Goal: Task Accomplishment & Management: Complete application form

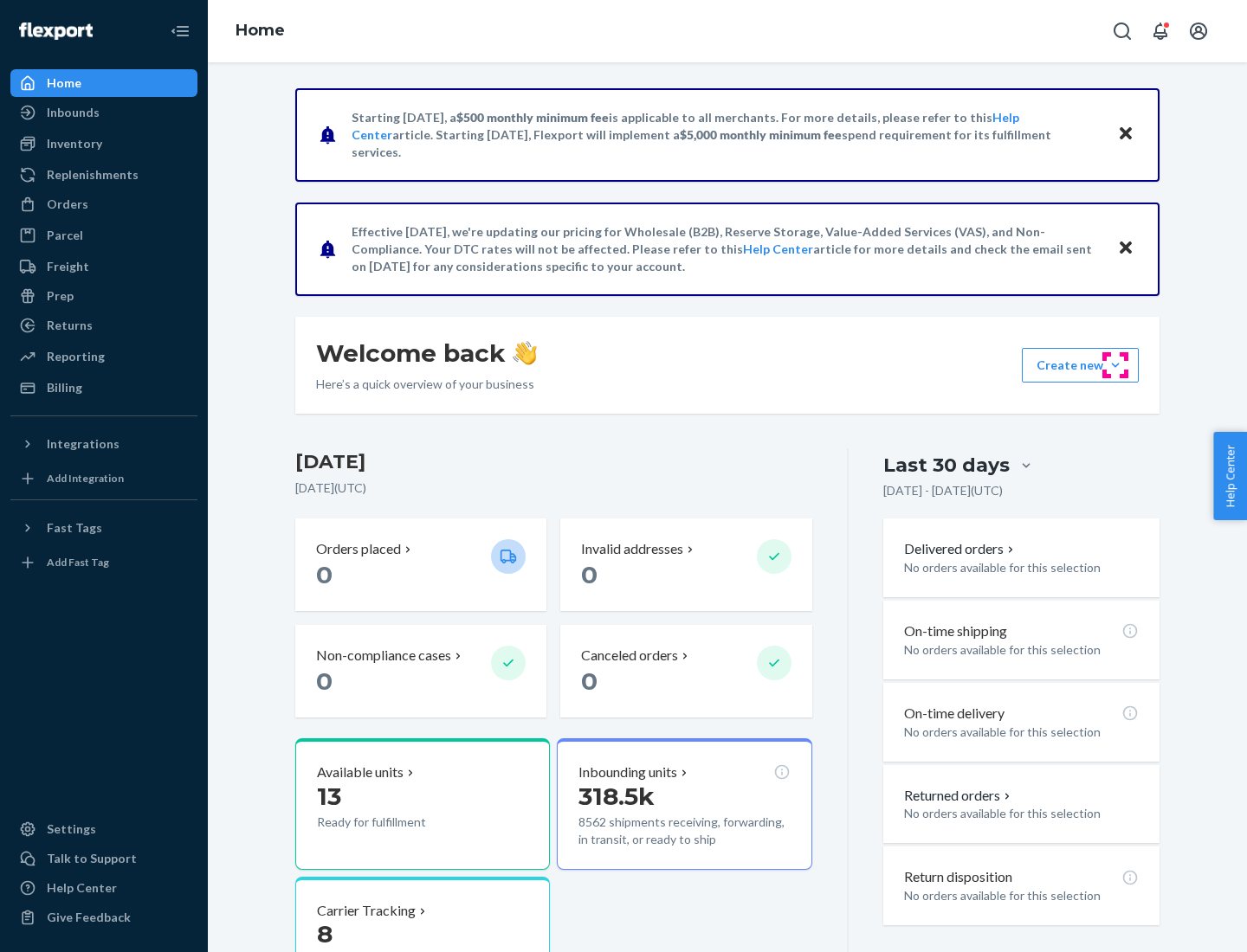
click at [1115, 365] on button "Create new Create new inbound Create new order Create new product" at bounding box center [1080, 365] width 117 height 35
click at [104, 112] on div "Inbounds" at bounding box center [104, 112] width 183 height 24
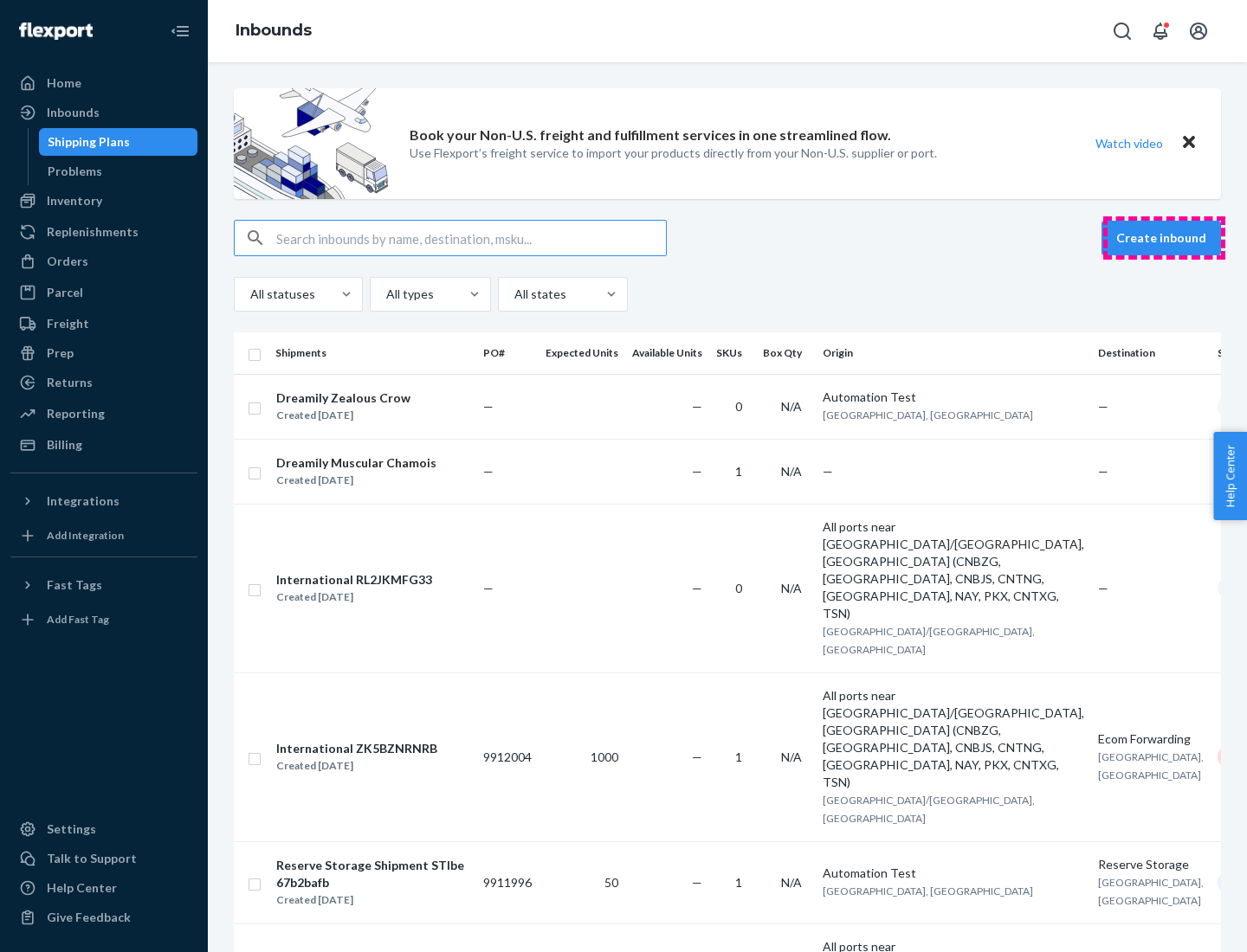
click at [1163, 238] on button "Create inbound" at bounding box center [1161, 238] width 119 height 35
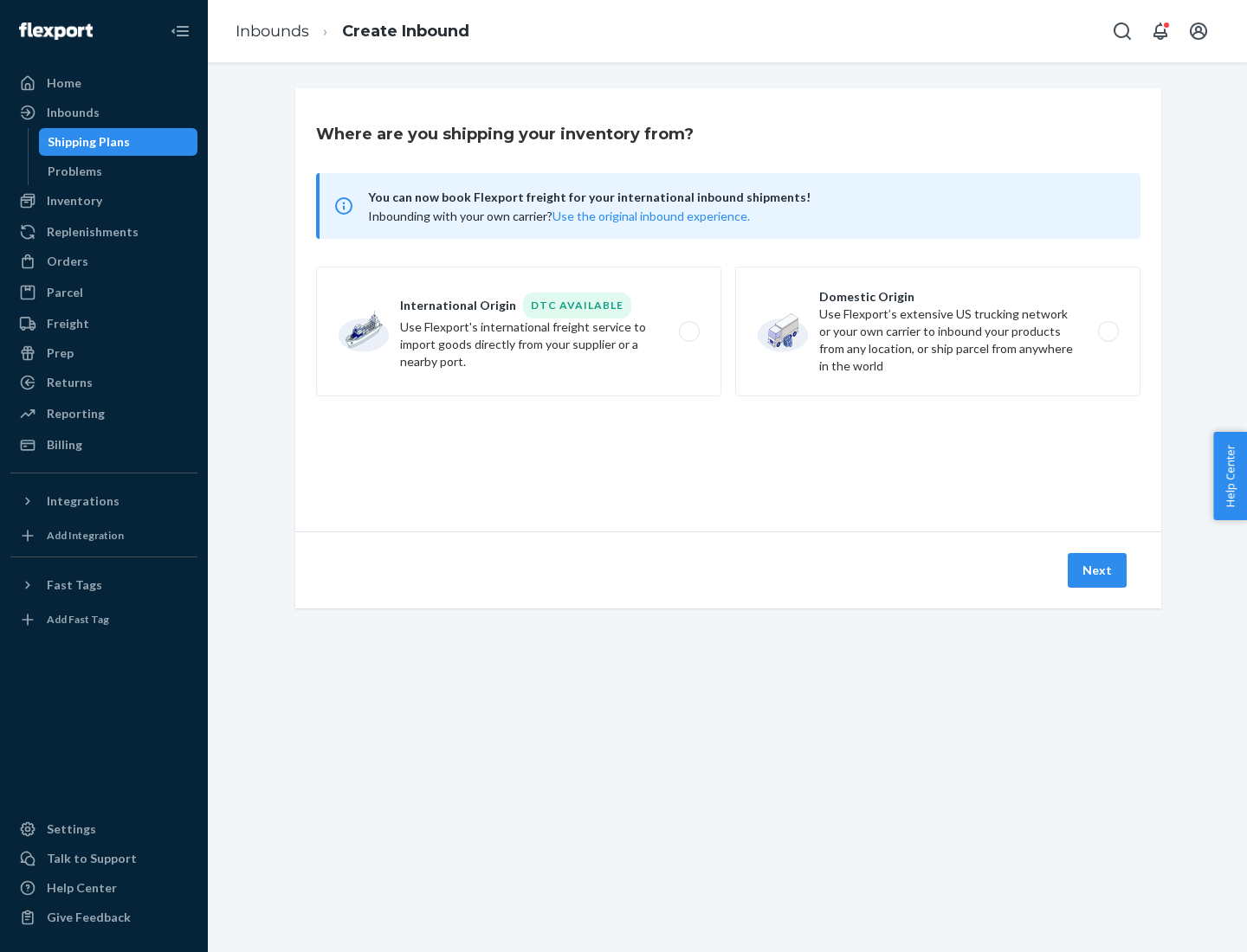
click at [938, 331] on label "Domestic Origin Use Flexport’s extensive US trucking network or your own carrie…" at bounding box center [937, 331] width 405 height 130
click at [1107, 331] on input "Domestic Origin Use Flexport’s extensive US trucking network or your own carrie…" at bounding box center [1113, 331] width 12 height 12
radio input "true"
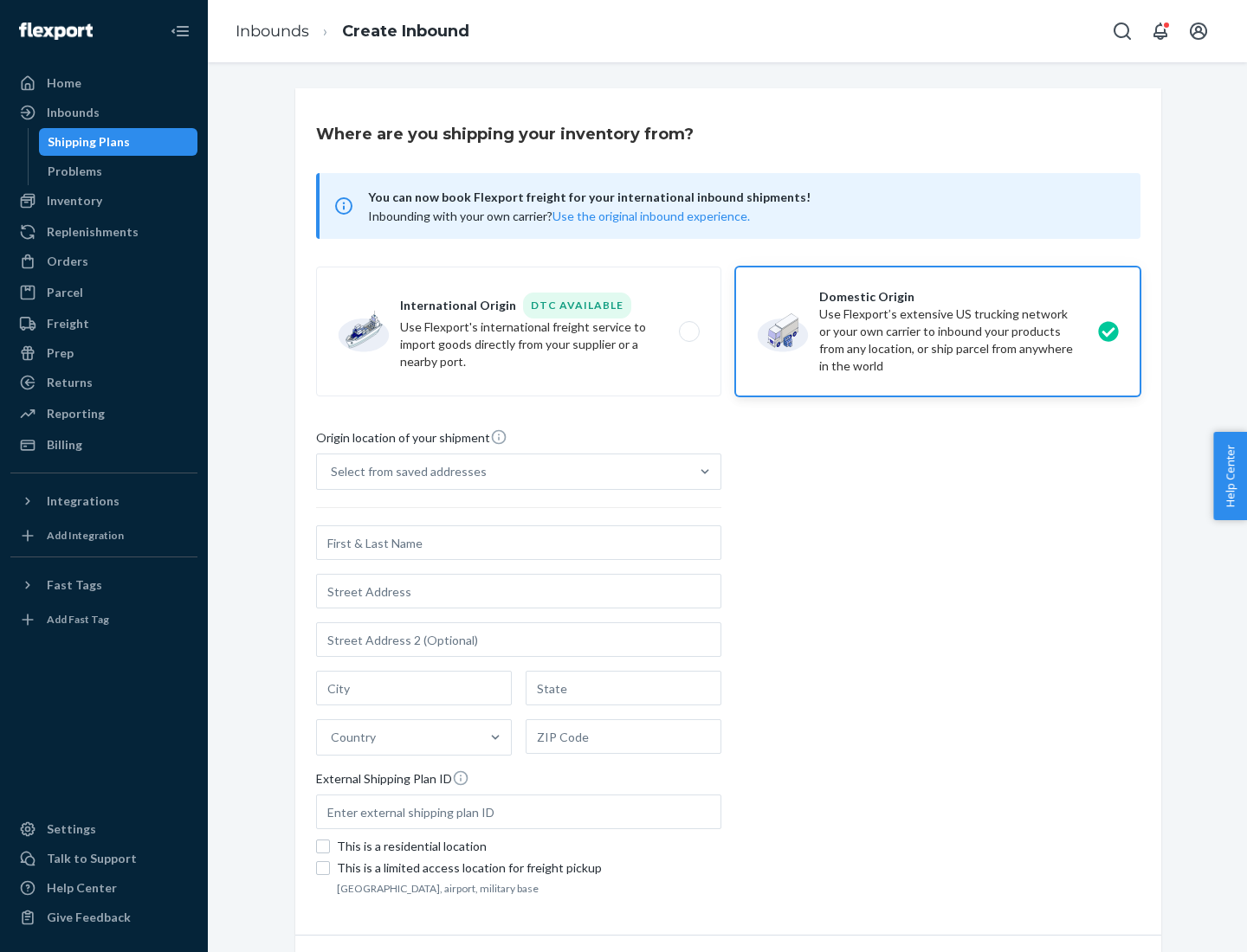
click at [404, 472] on div "Select from saved addresses" at bounding box center [408, 471] width 156 height 17
click at [332, 472] on input "Select from saved addresses" at bounding box center [331, 471] width 2 height 17
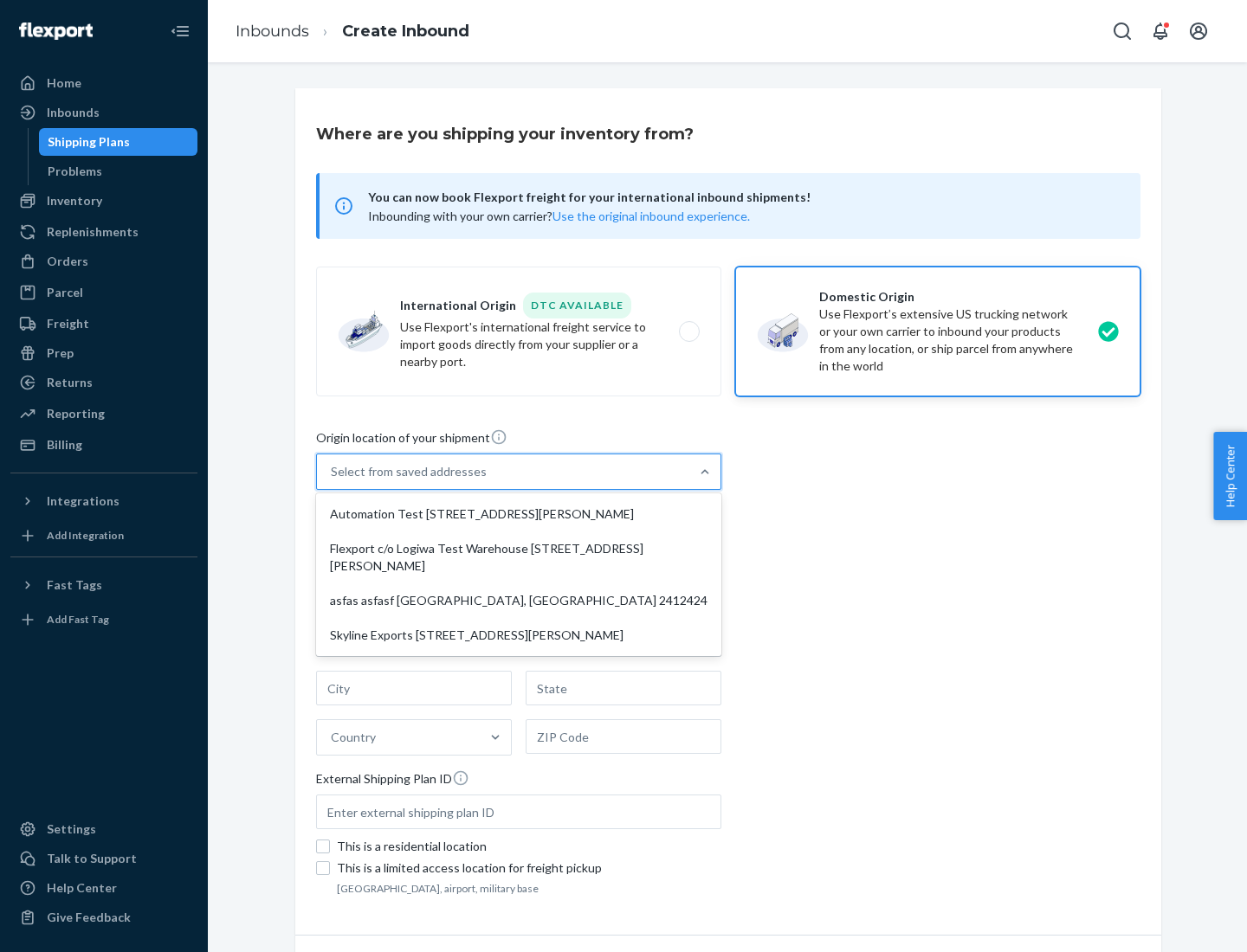
scroll to position [7, 0]
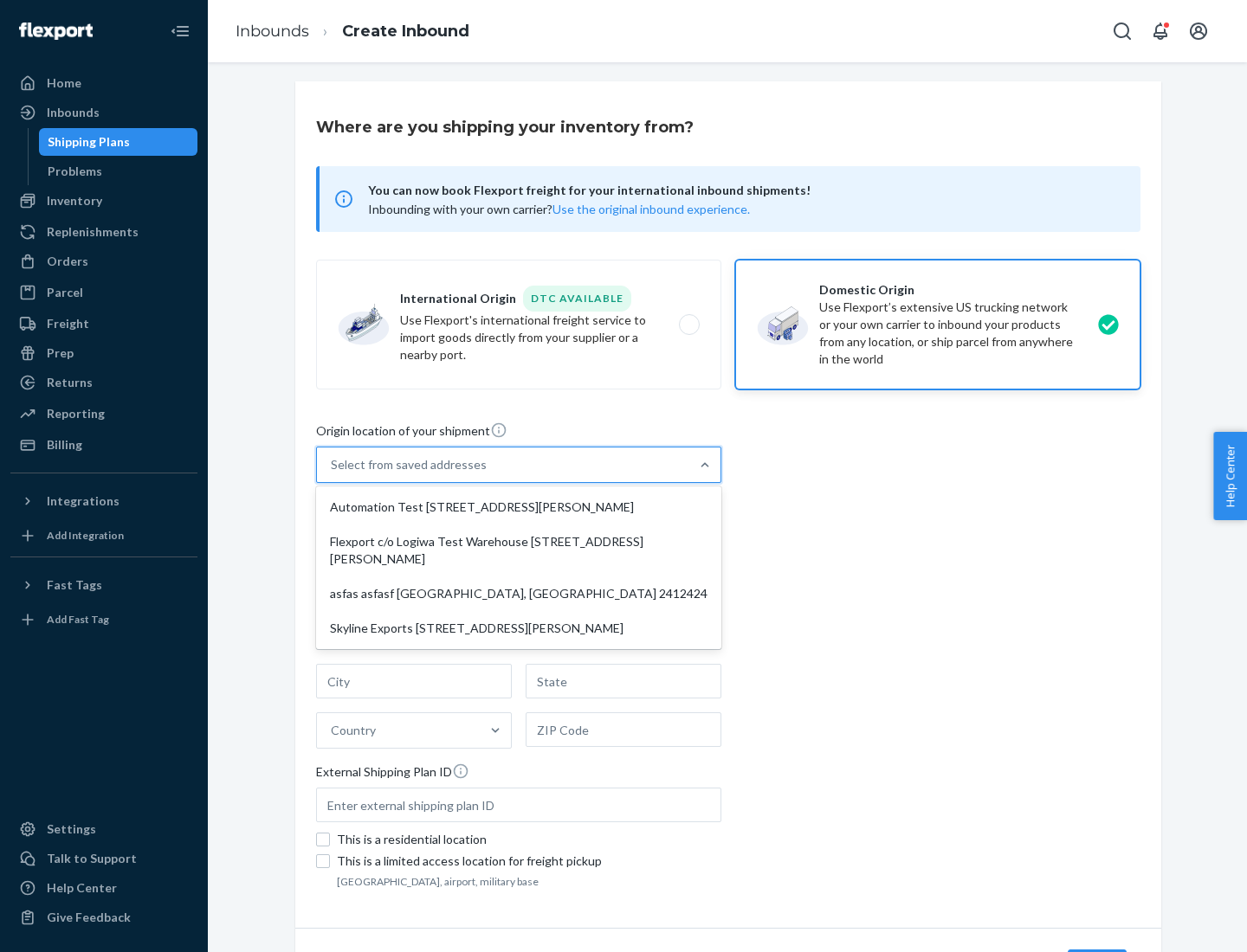
click at [518, 508] on div "Automation Test [STREET_ADDRESS][PERSON_NAME]" at bounding box center [518, 507] width 398 height 35
click at [332, 474] on input "option Automation Test [STREET_ADDRESS][PERSON_NAME] focused, 1 of 4. 4 results…" at bounding box center [331, 464] width 2 height 17
type input "Automation Test"
type input "9th Floor"
type input "[GEOGRAPHIC_DATA]"
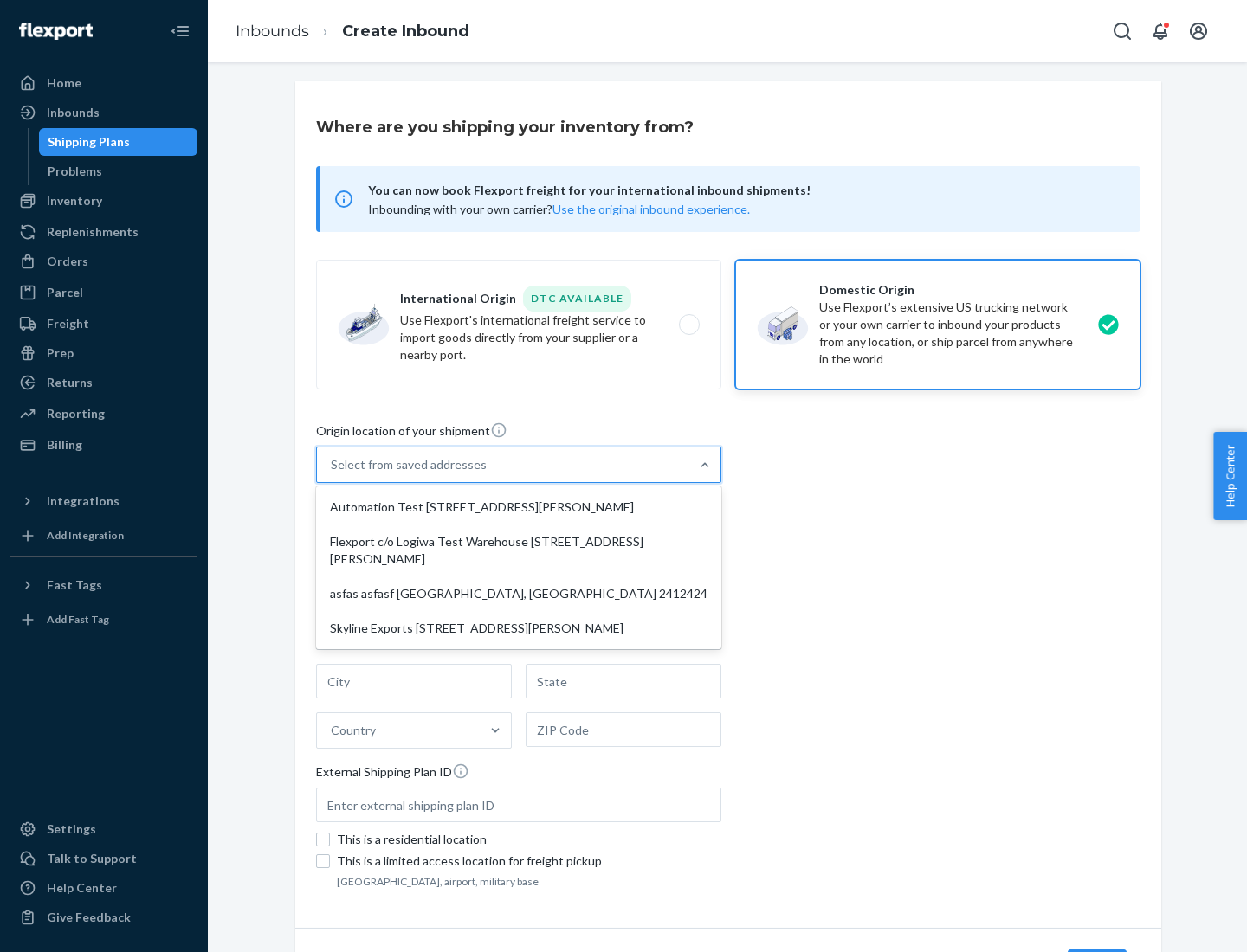
type input "CA"
type input "94104"
type input "[STREET_ADDRESS][PERSON_NAME]"
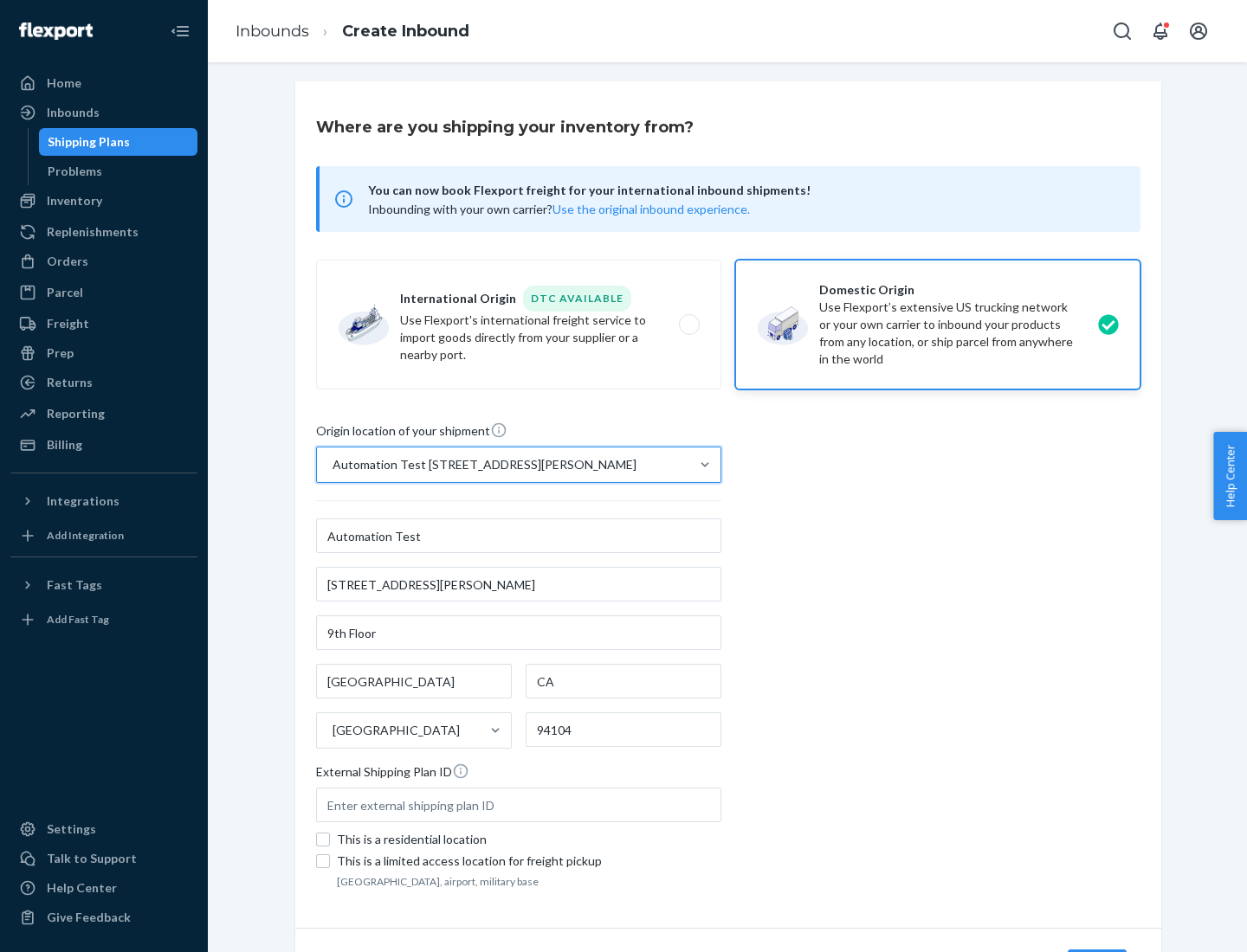
scroll to position [102, 0]
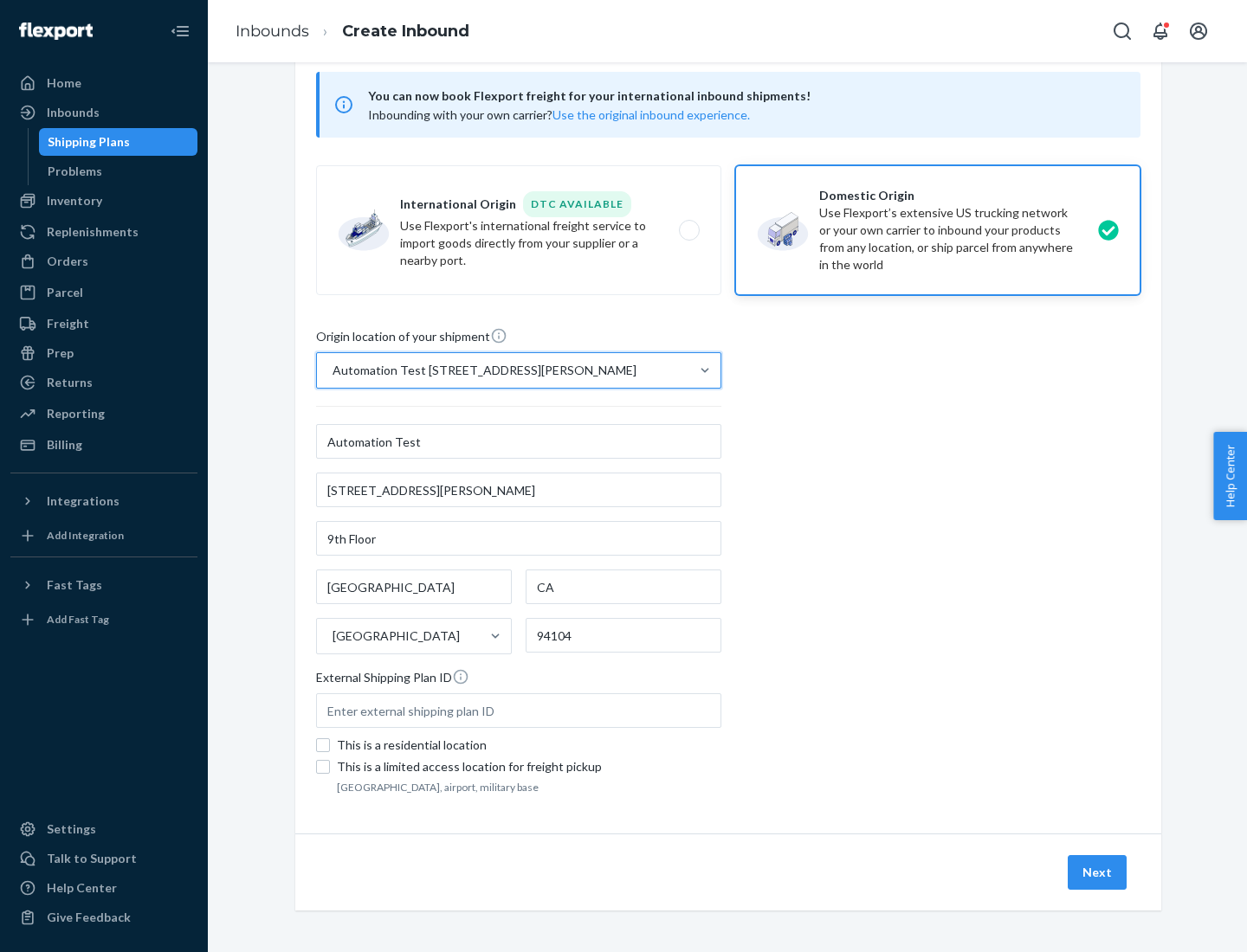
click at [1097, 873] on button "Next" at bounding box center [1096, 872] width 59 height 35
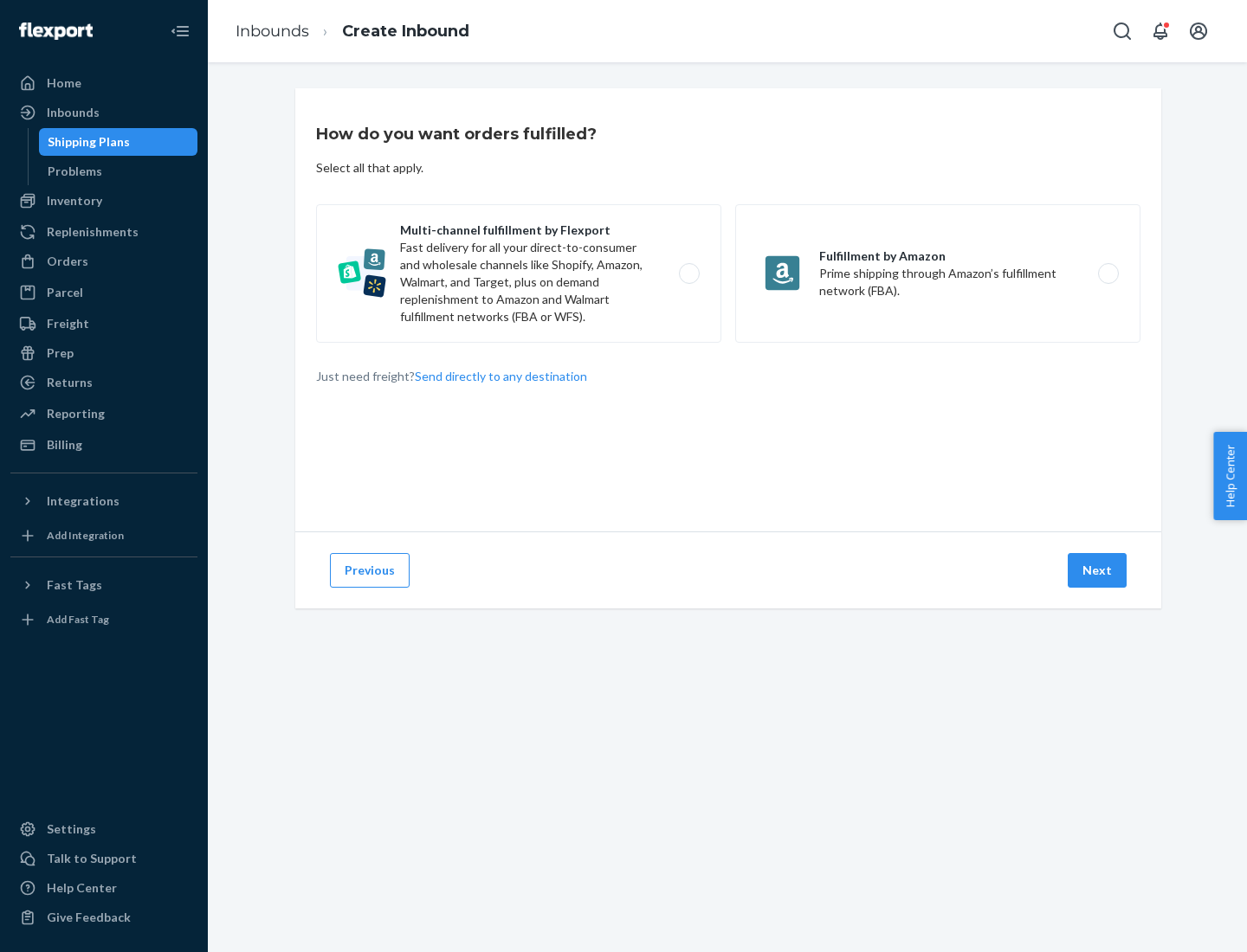
click at [518, 273] on label "Multi-channel fulfillment by Flexport Fast delivery for all your direct-to-cons…" at bounding box center [518, 273] width 405 height 139
click at [689, 273] on input "Multi-channel fulfillment by Flexport Fast delivery for all your direct-to-cons…" at bounding box center [694, 273] width 12 height 12
radio input "true"
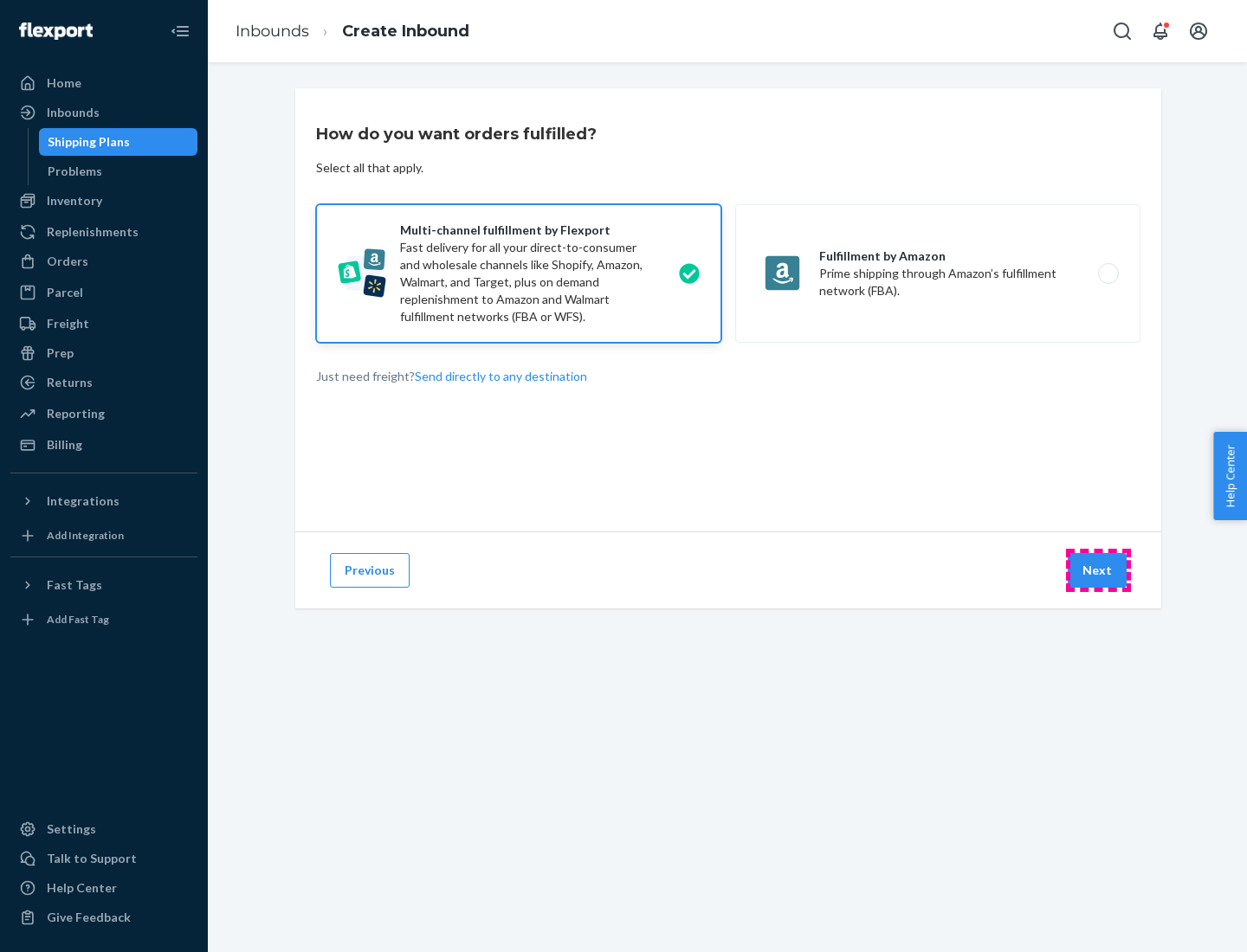
click at [1097, 570] on button "Next" at bounding box center [1096, 570] width 59 height 35
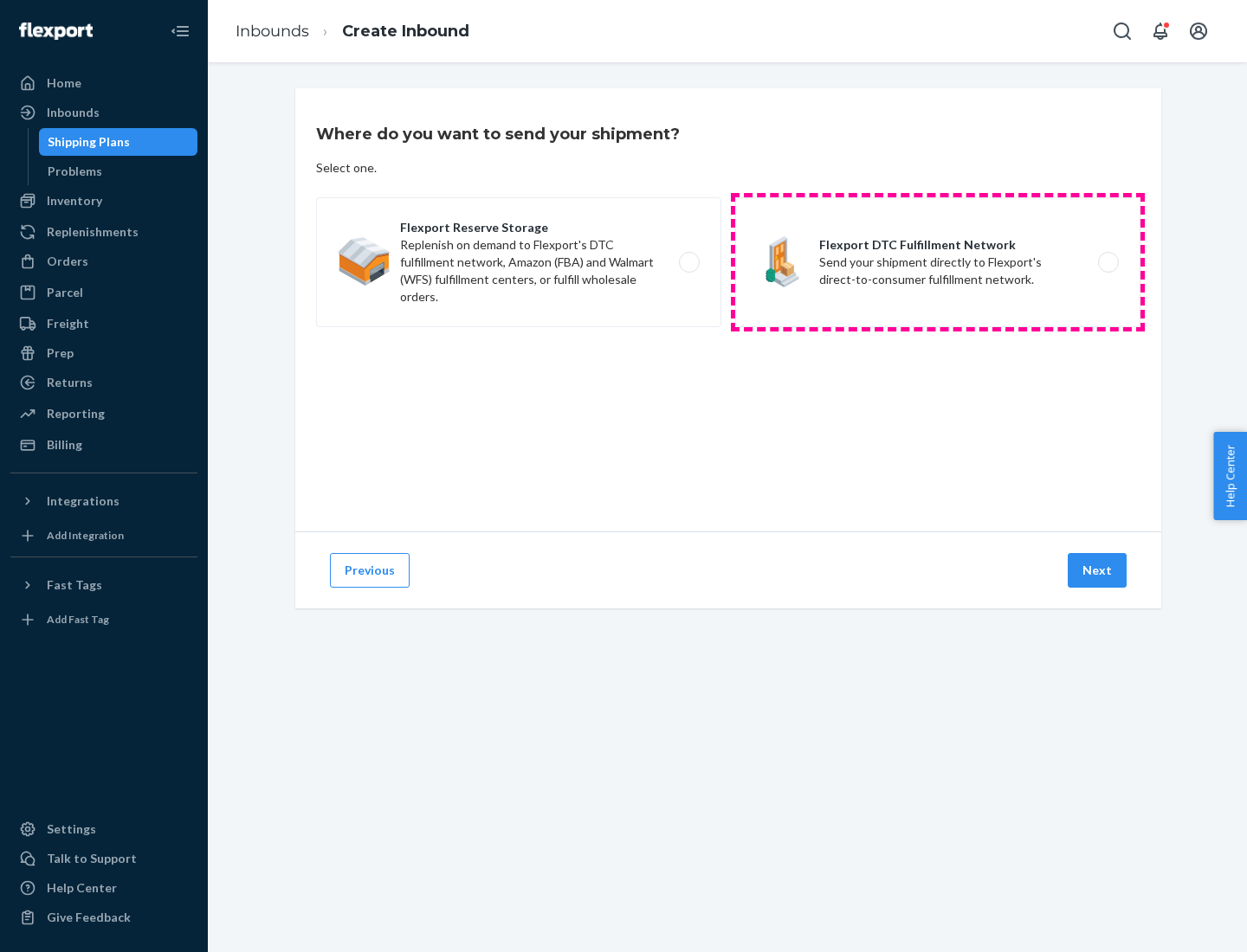
click at [938, 262] on label "Flexport DTC Fulfillment Network Send your shipment directly to Flexport's dire…" at bounding box center [937, 263] width 405 height 130
click at [1107, 262] on input "Flexport DTC Fulfillment Network Send your shipment directly to Flexport's dire…" at bounding box center [1113, 263] width 12 height 12
radio input "true"
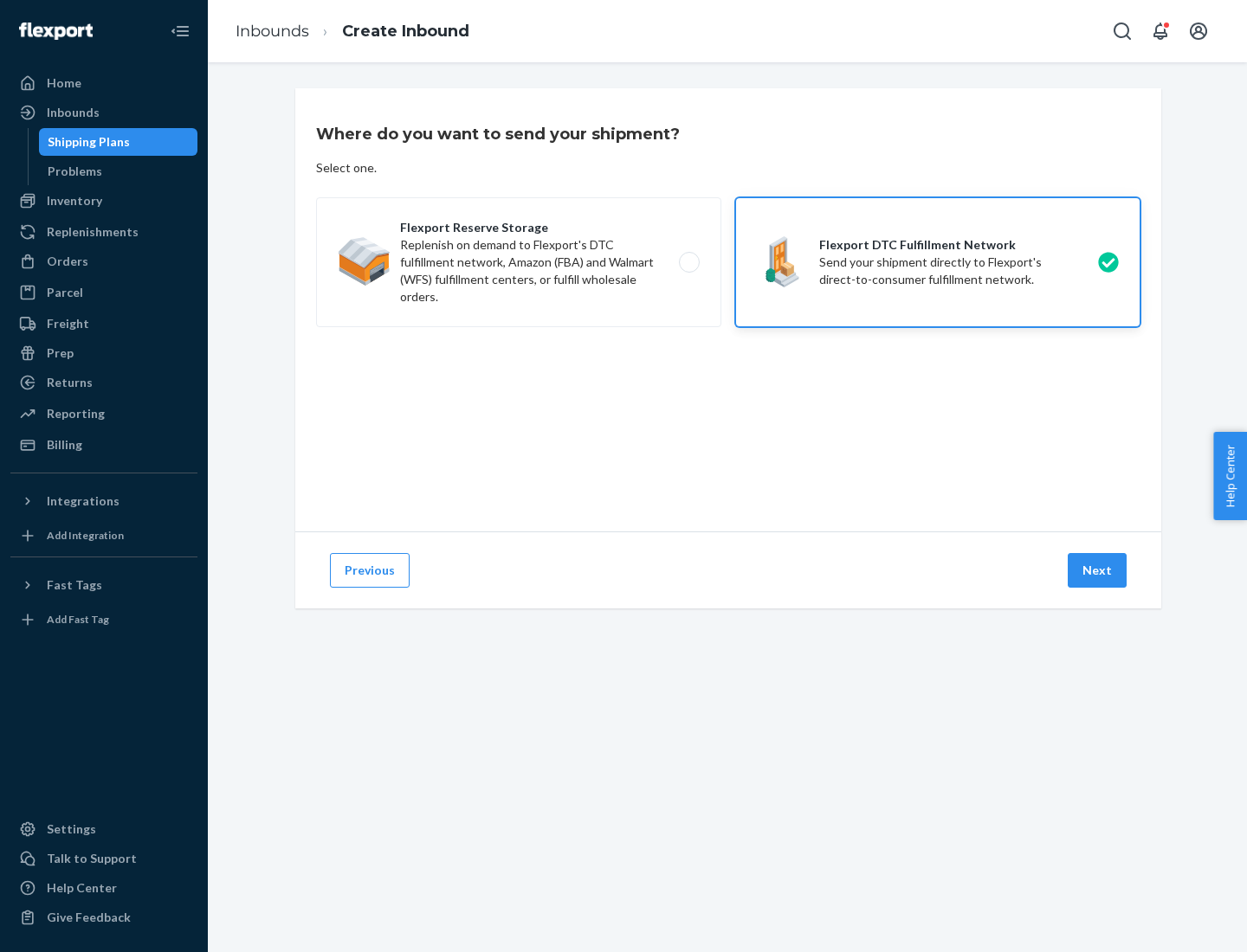
click at [1097, 570] on button "Next" at bounding box center [1096, 570] width 59 height 35
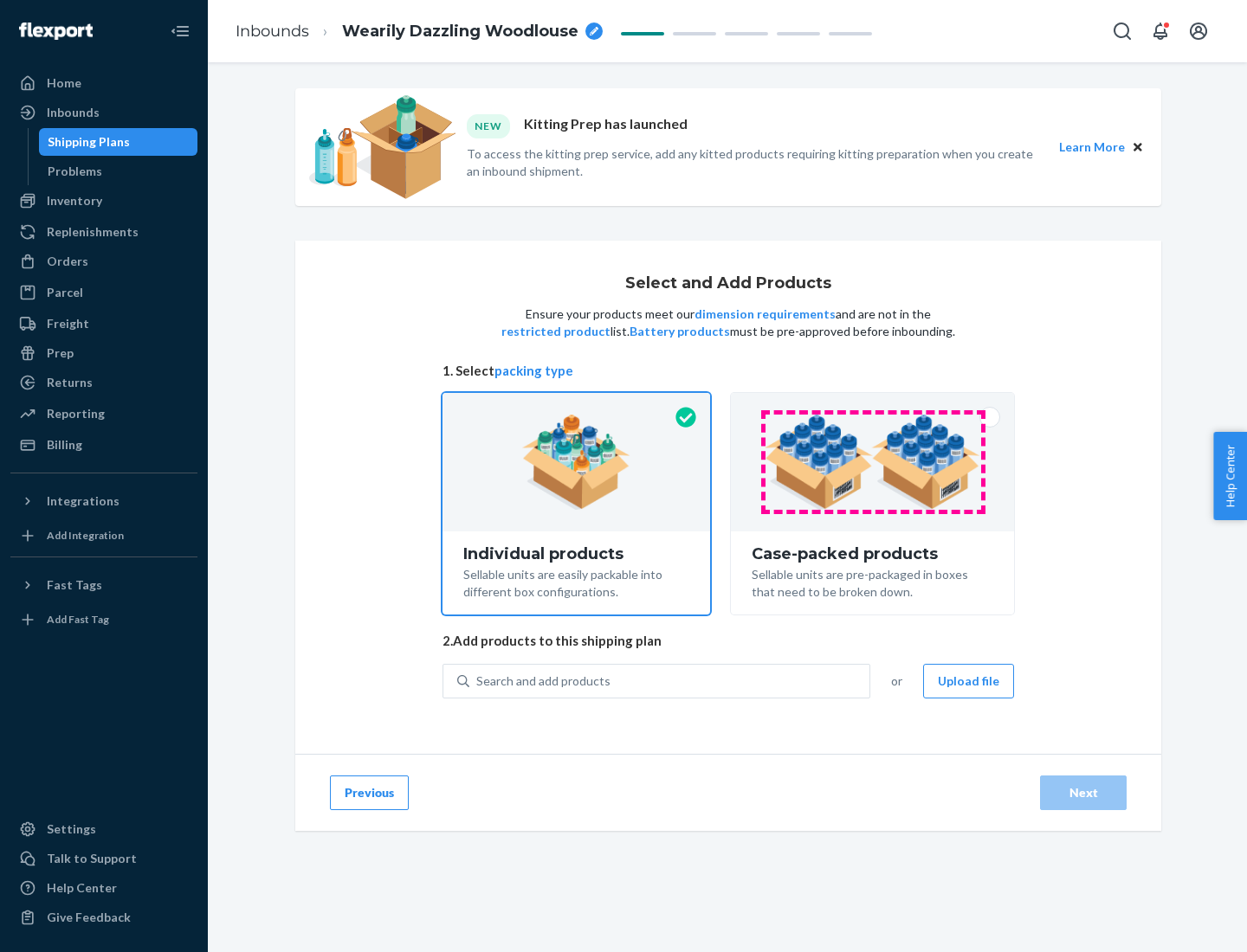
click at [873, 462] on img at bounding box center [872, 462] width 216 height 95
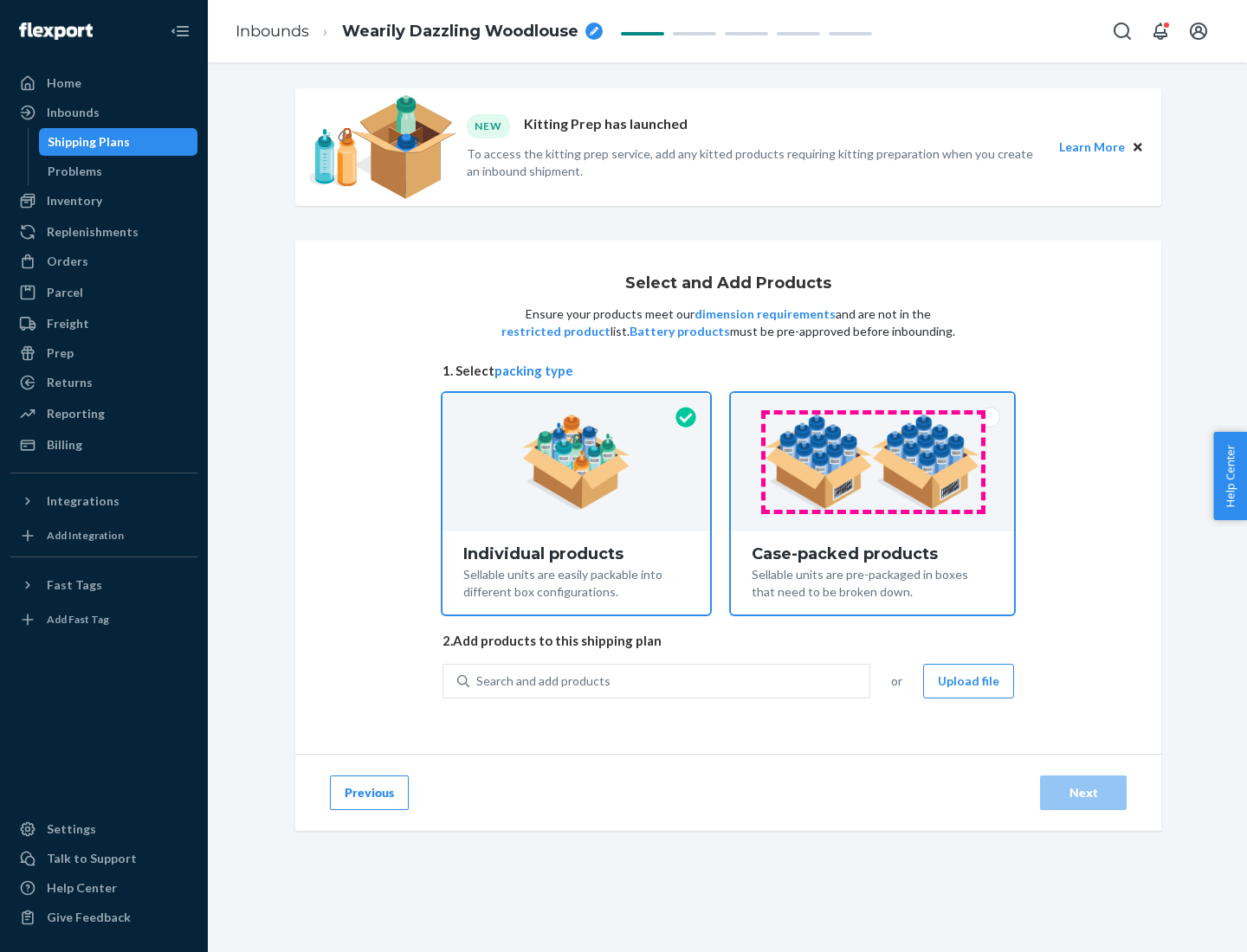
click at [873, 404] on input "Case-packed products Sellable units are pre-packaged in boxes that need to be b…" at bounding box center [872, 398] width 12 height 12
radio input "true"
radio input "false"
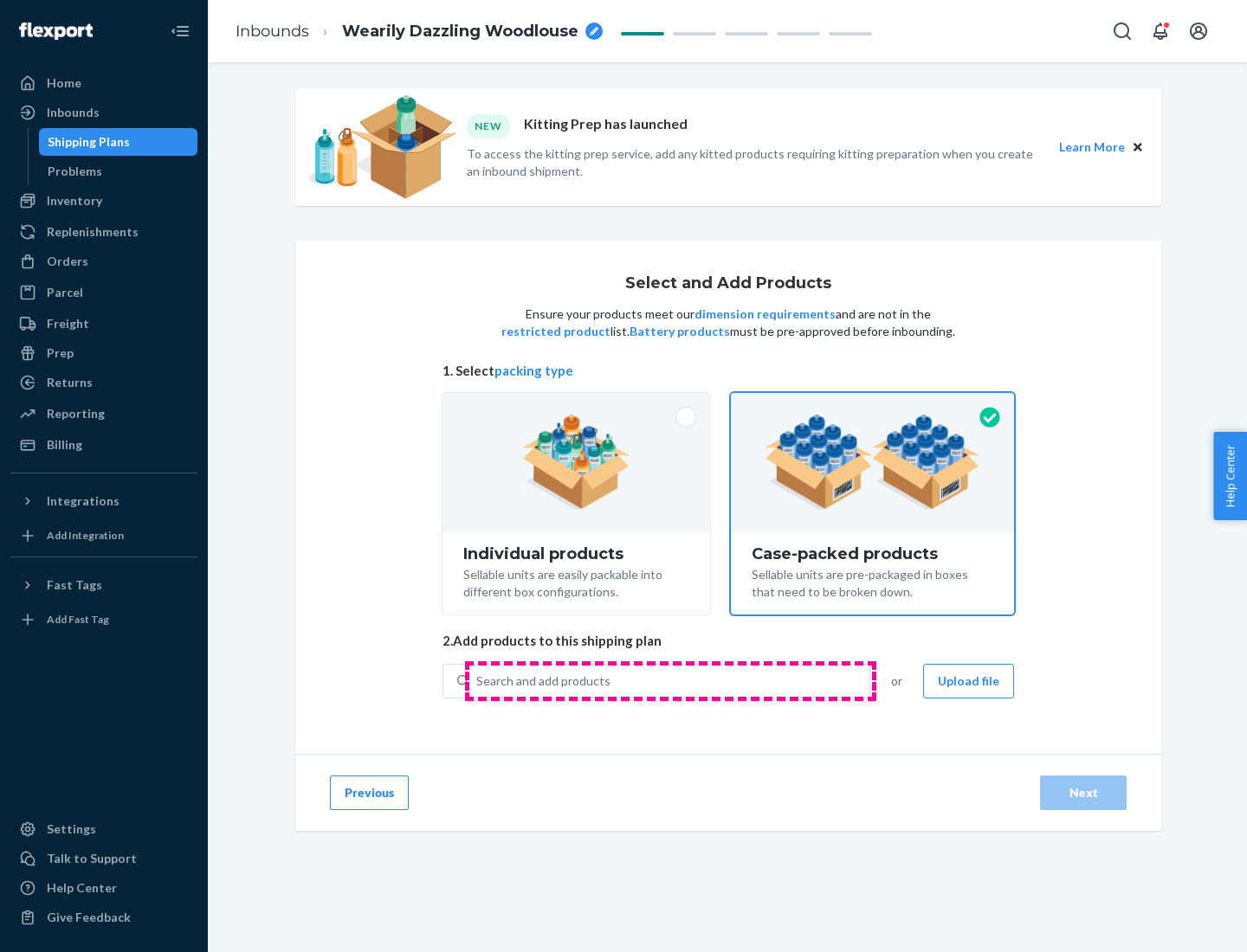
click at [670, 680] on div "Search and add products" at bounding box center [669, 680] width 400 height 31
click at [477, 680] on input "Search and add products" at bounding box center [477, 680] width 2 height 17
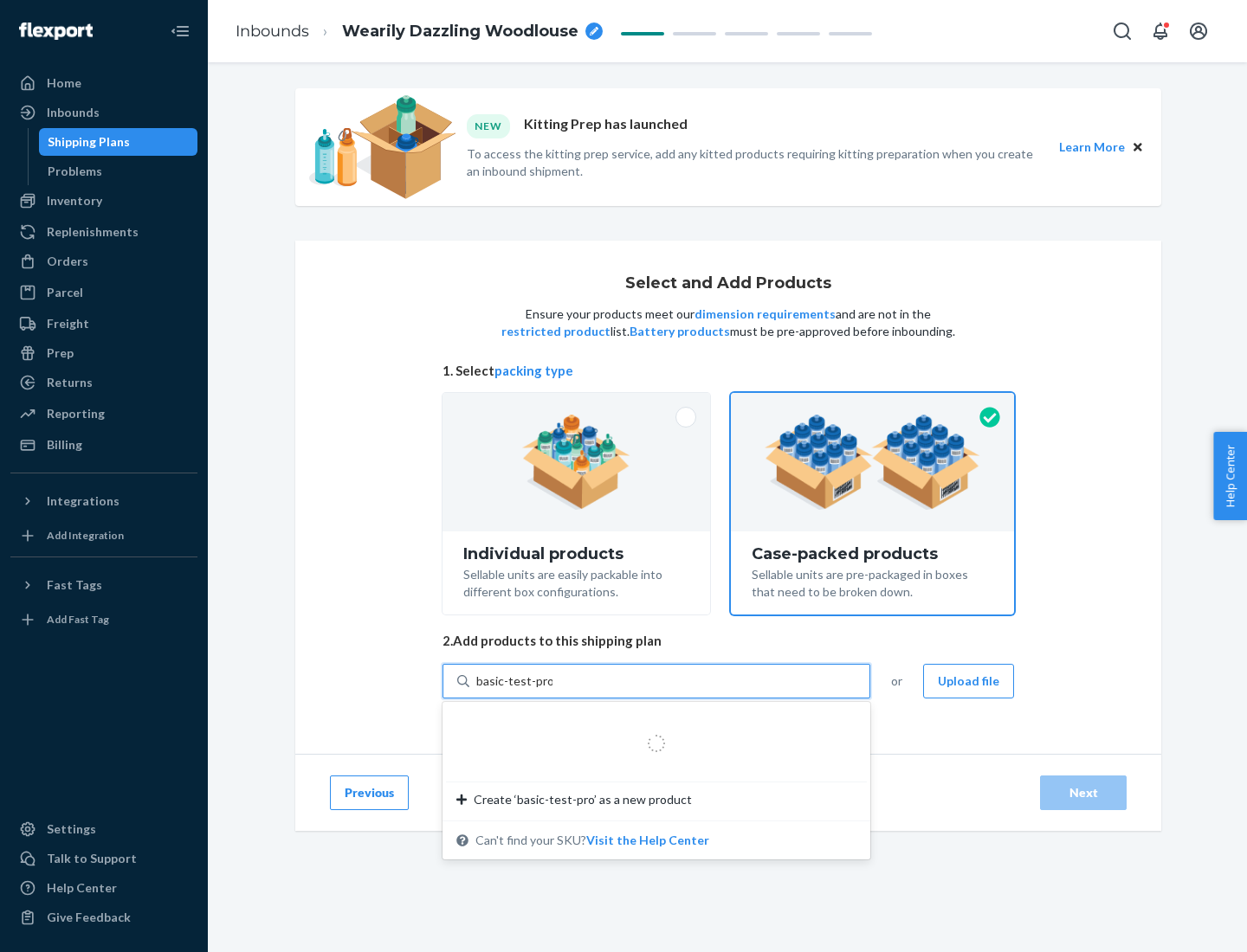
type input "basic-test-product-1"
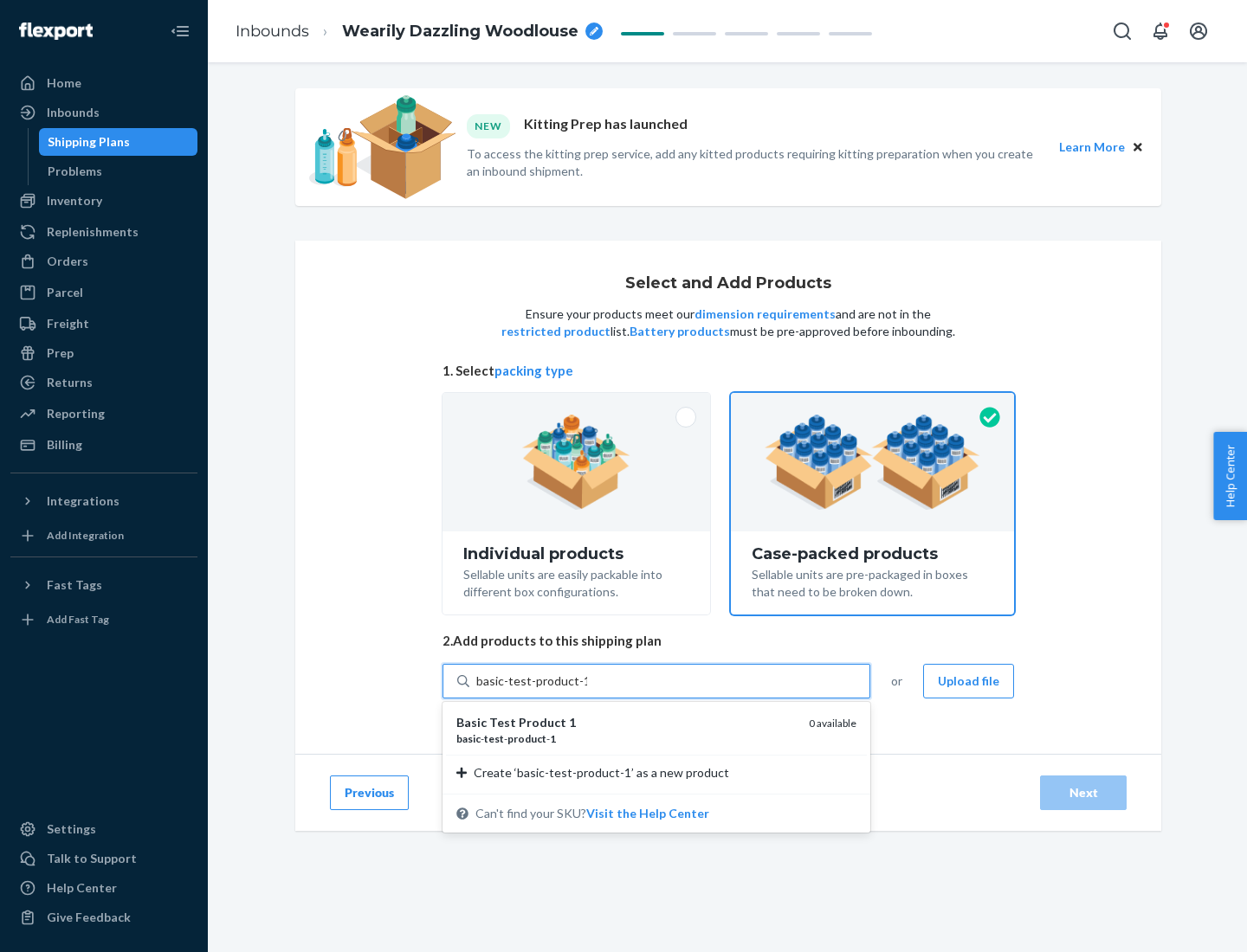
click at [626, 738] on div "basic - test - product - 1" at bounding box center [625, 738] width 338 height 15
click at [587, 690] on input "basic-test-product-1" at bounding box center [532, 680] width 110 height 17
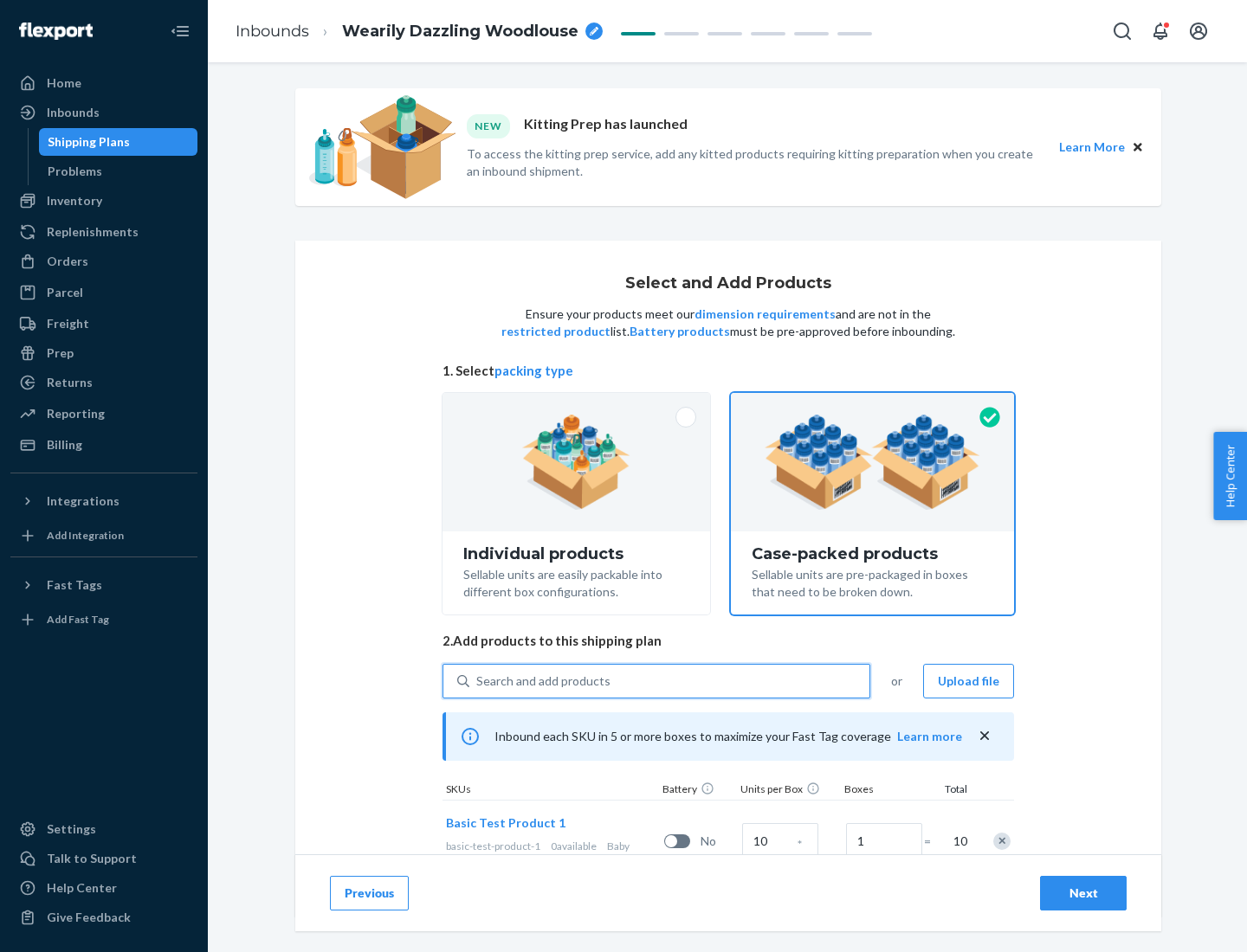
scroll to position [62, 0]
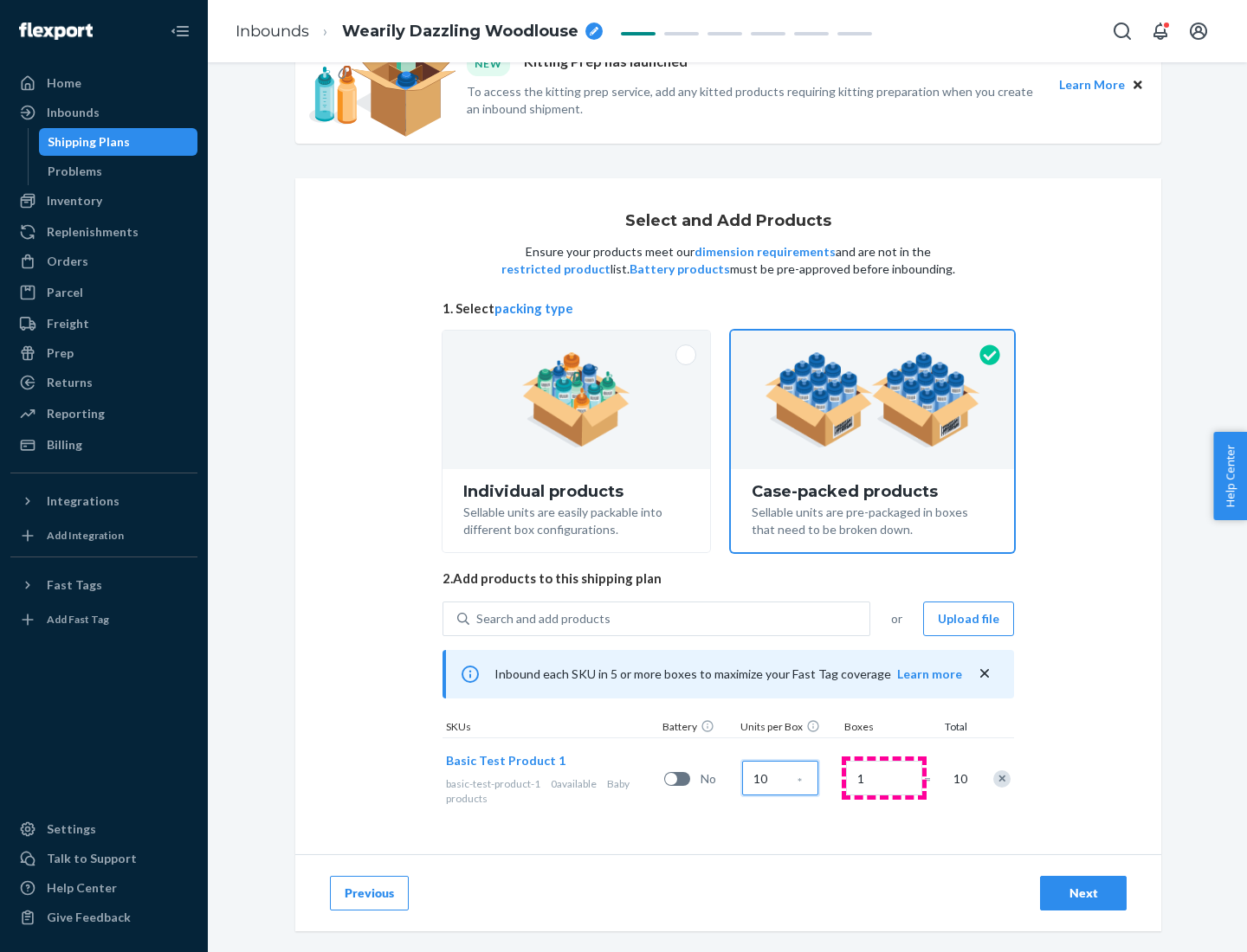
type input "10"
type input "7"
click at [1083, 893] on div "Next" at bounding box center [1083, 892] width 57 height 17
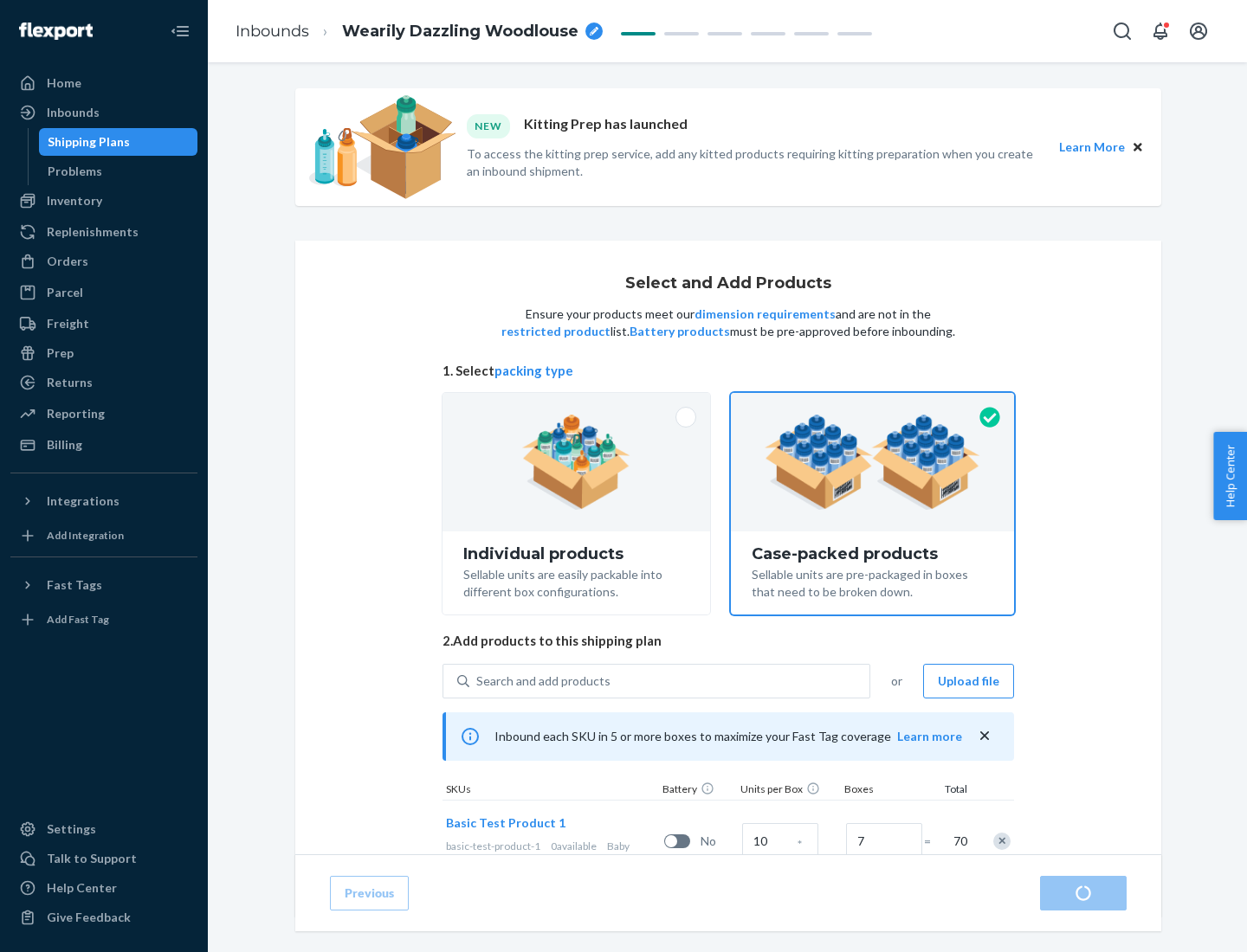
radio input "true"
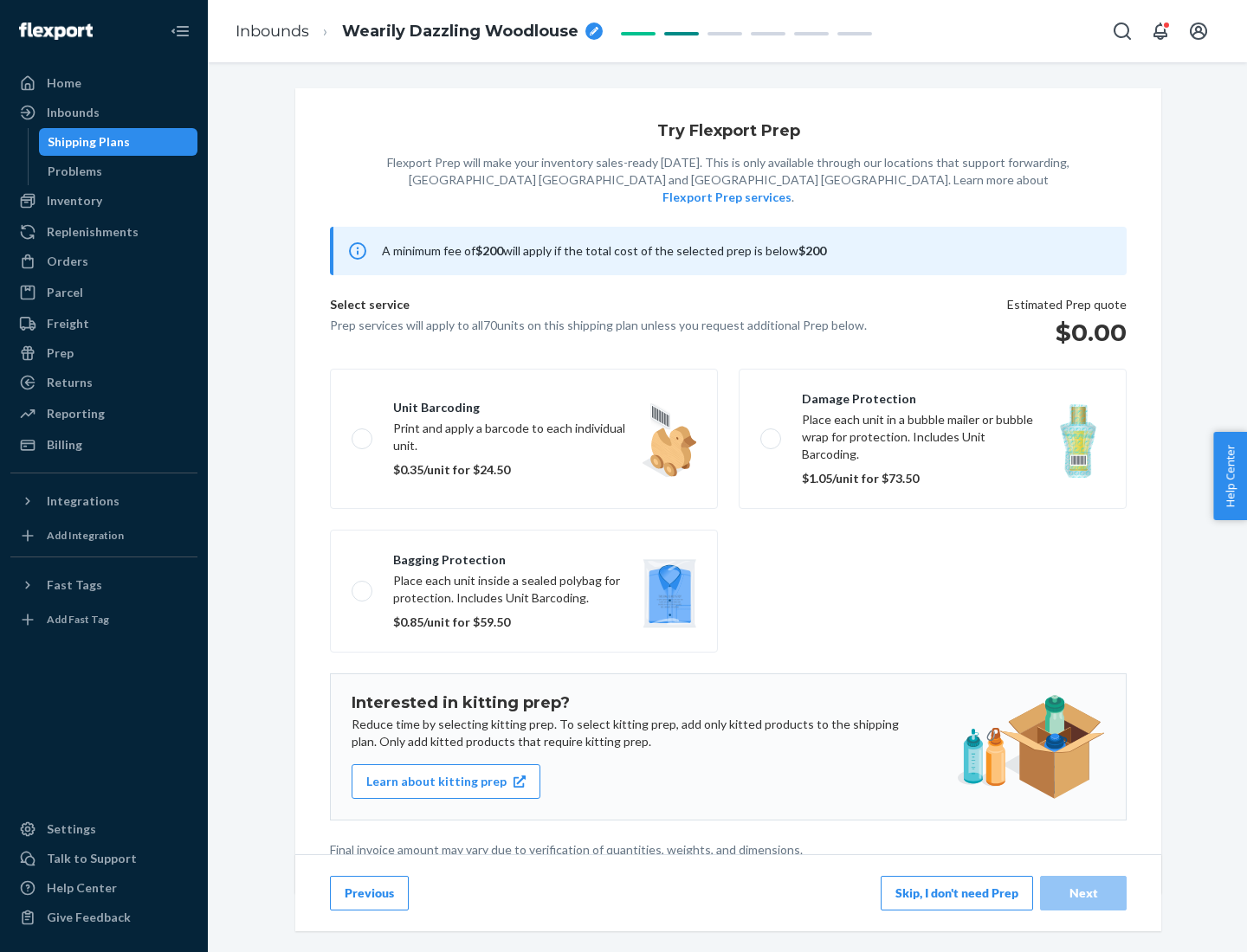
scroll to position [4, 0]
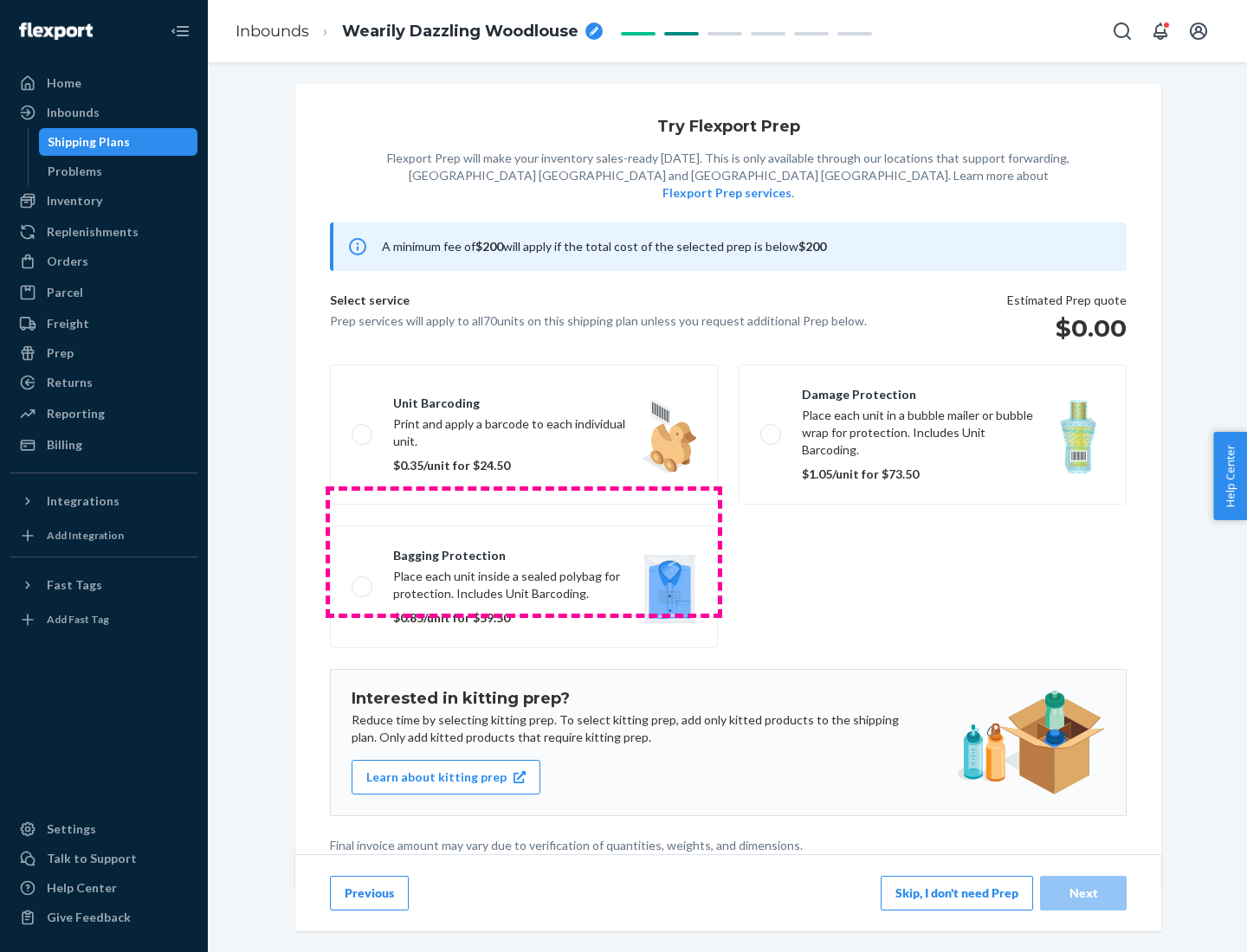
click at [524, 551] on label "Bagging protection Place each unit inside a sealed polybag for protection. Incl…" at bounding box center [523, 587] width 387 height 123
click at [363, 581] on input "Bagging protection Place each unit inside a sealed polybag for protection. Incl…" at bounding box center [357, 586] width 12 height 12
checkbox input "true"
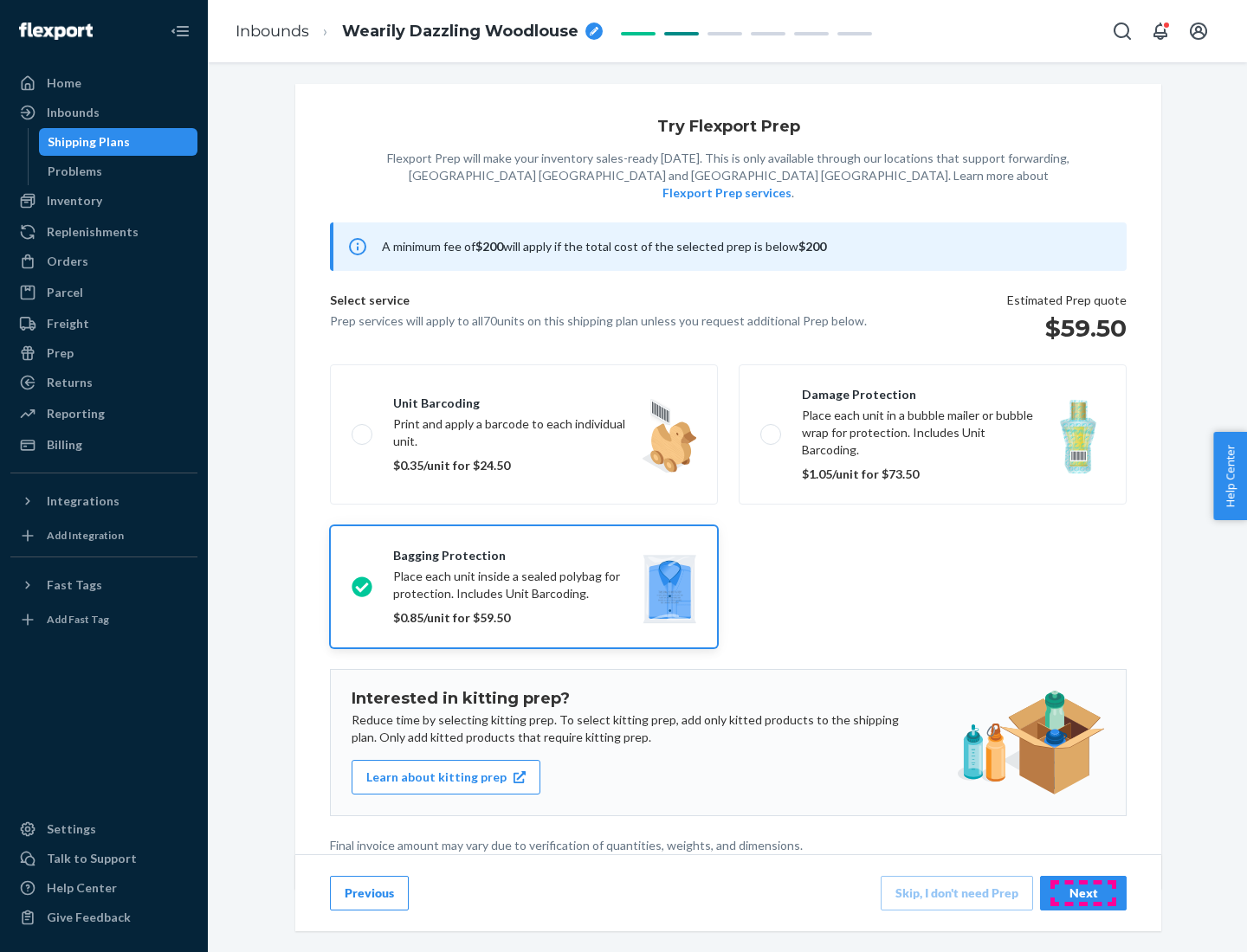
click at [1083, 892] on div "Next" at bounding box center [1083, 892] width 57 height 17
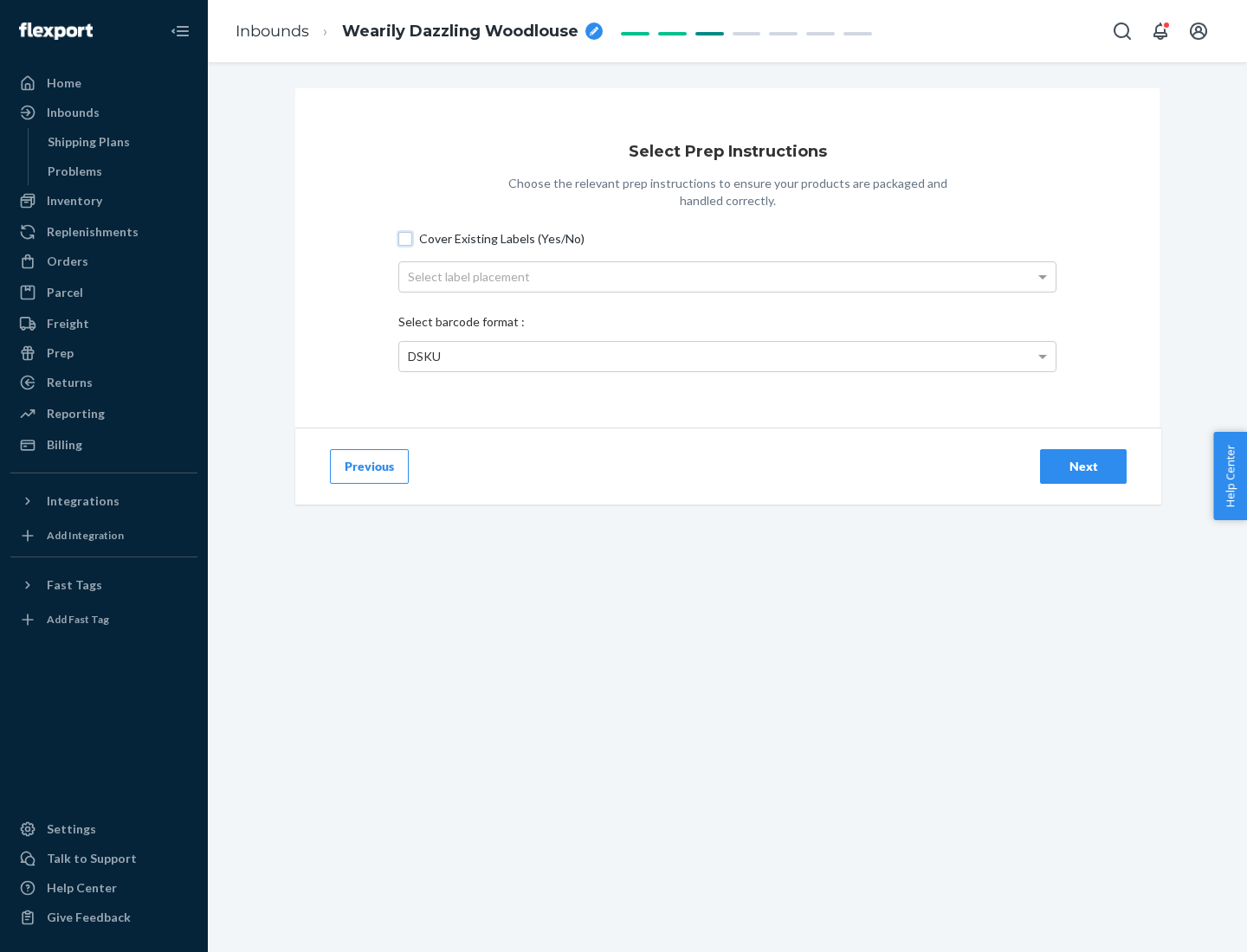
click at [405, 238] on input "Cover Existing Labels (Yes/No)" at bounding box center [405, 239] width 14 height 14
checkbox input "true"
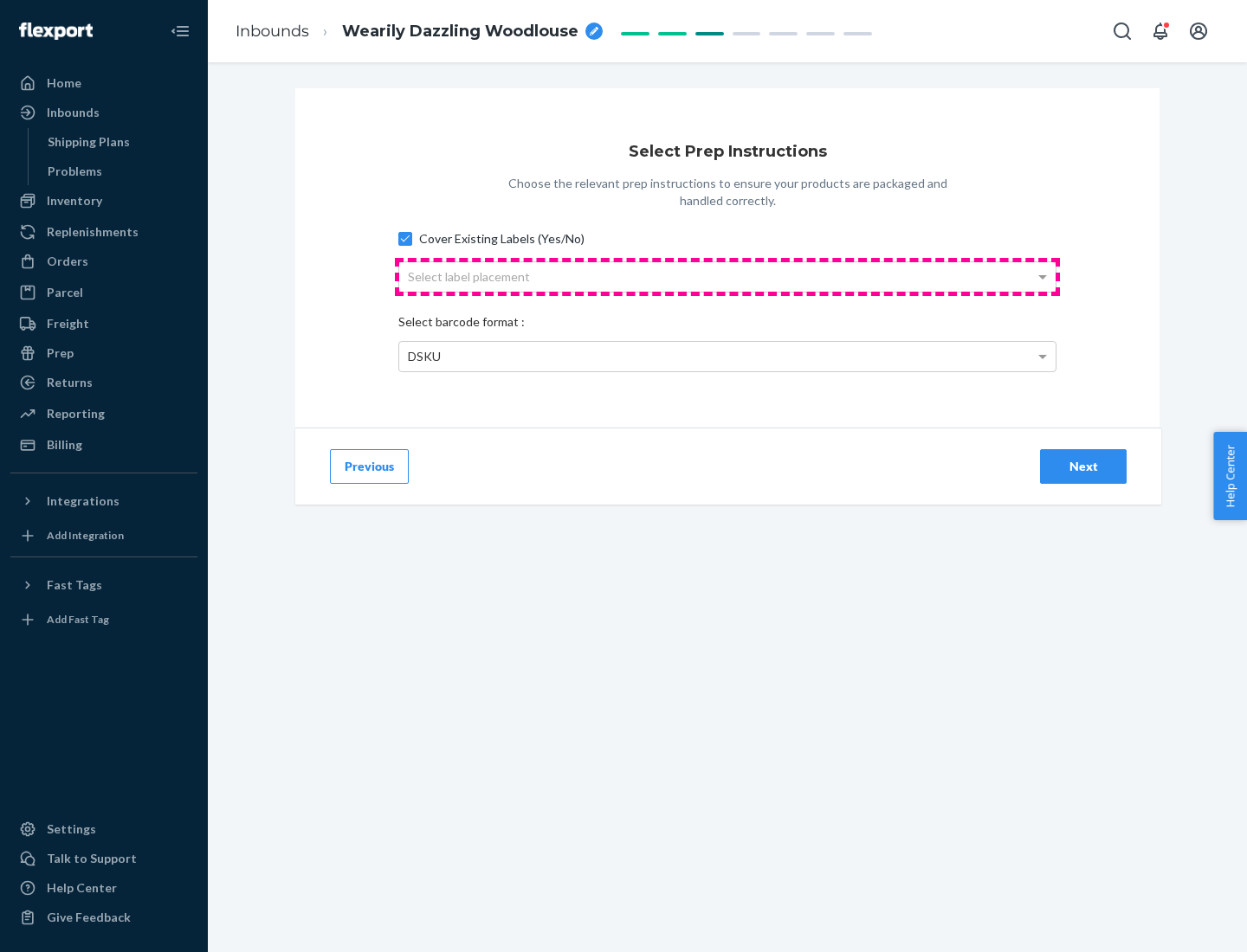
click at [727, 276] on div "Select label placement" at bounding box center [727, 276] width 656 height 29
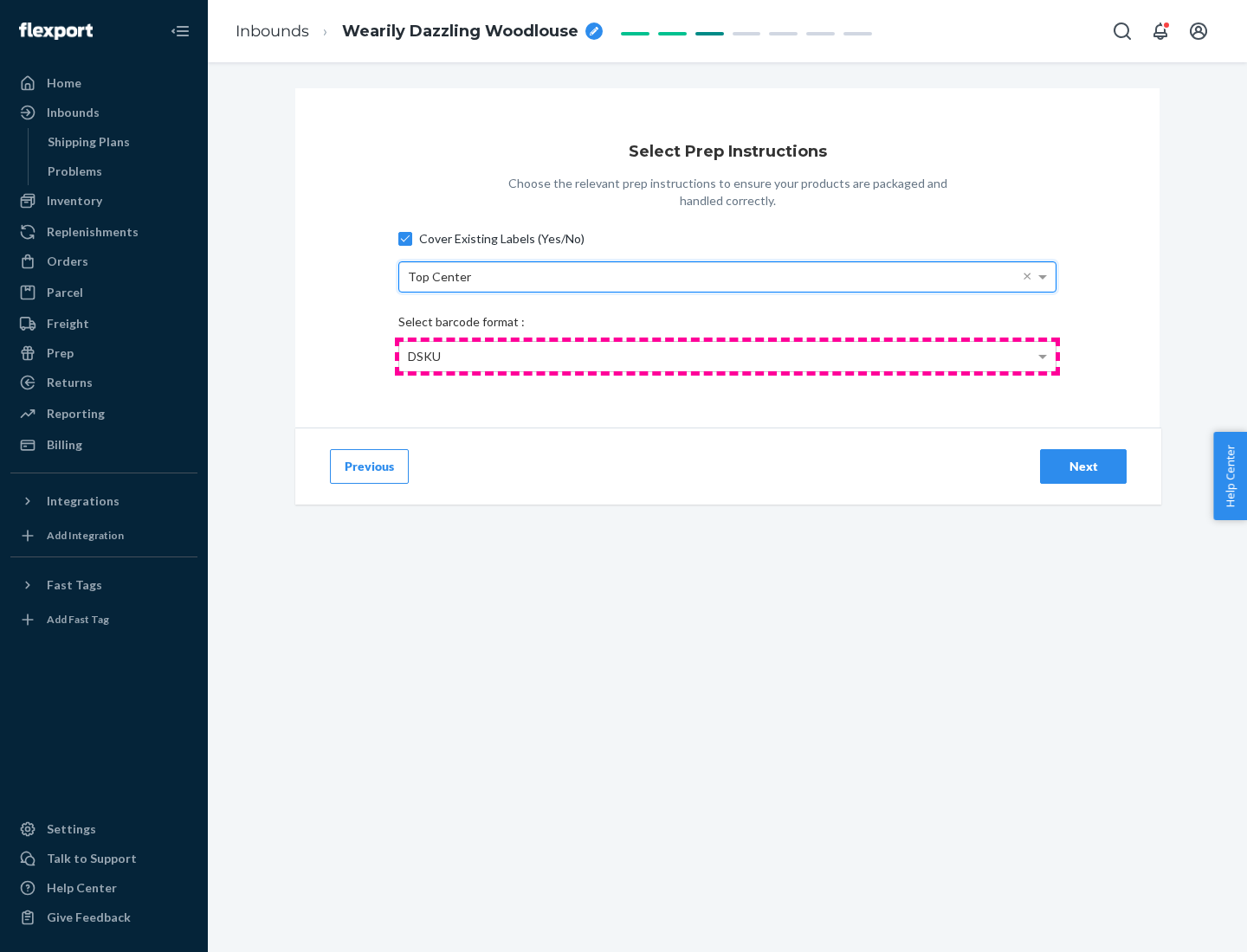
click at [727, 355] on div "DSKU" at bounding box center [727, 356] width 656 height 29
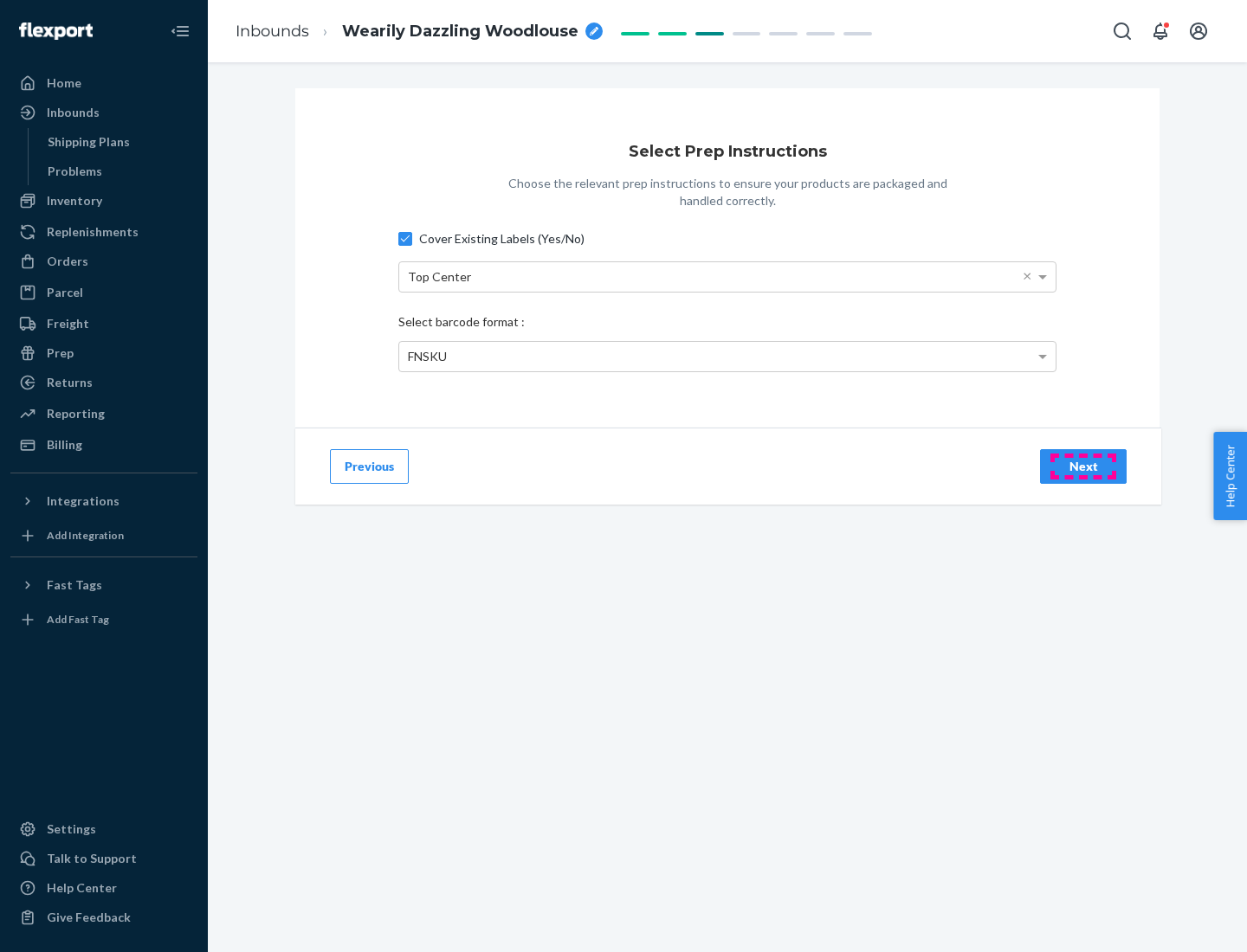
click at [1083, 466] on div "Next" at bounding box center [1083, 466] width 57 height 17
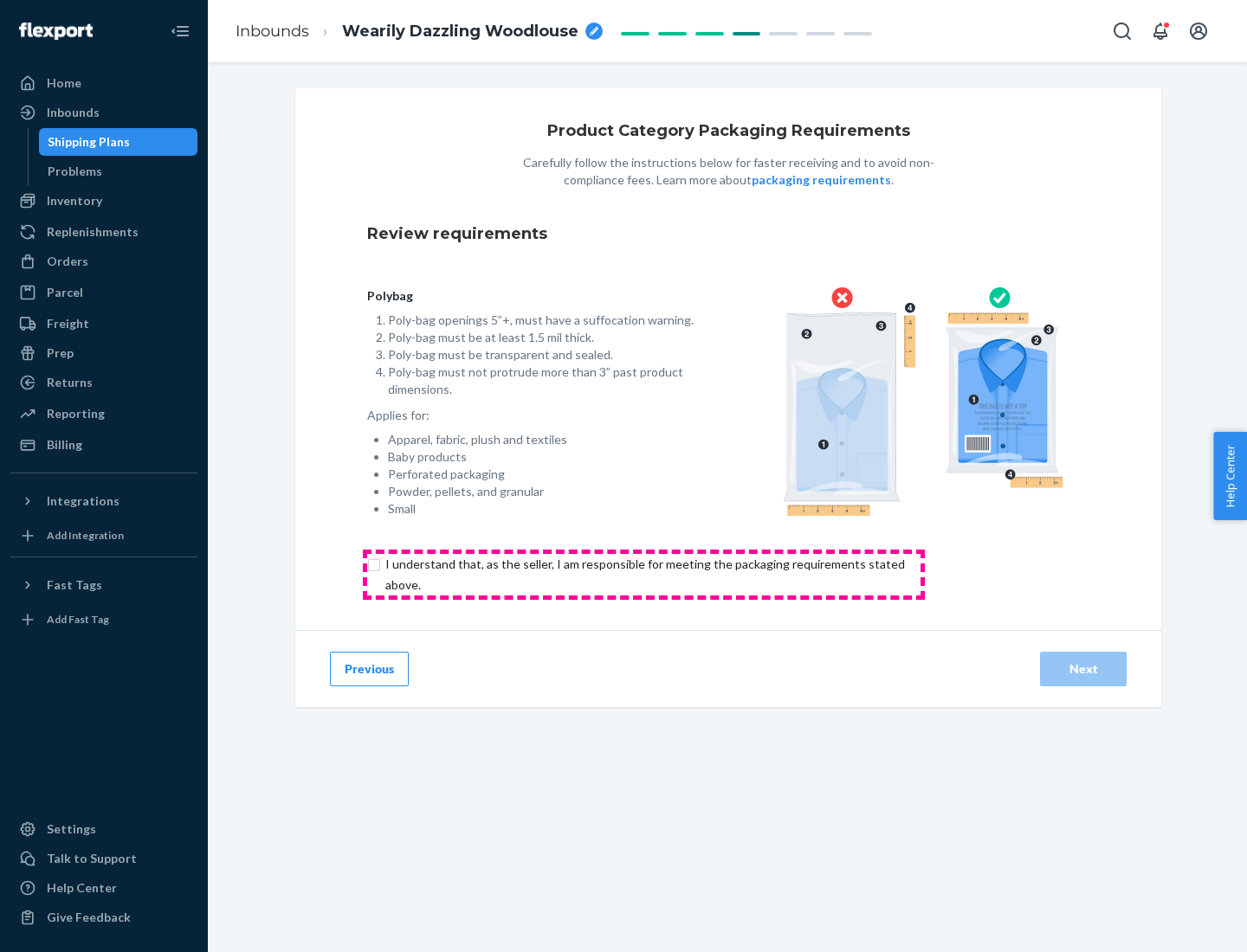
click at [643, 574] on input "checkbox" at bounding box center [655, 574] width 575 height 42
checkbox input "true"
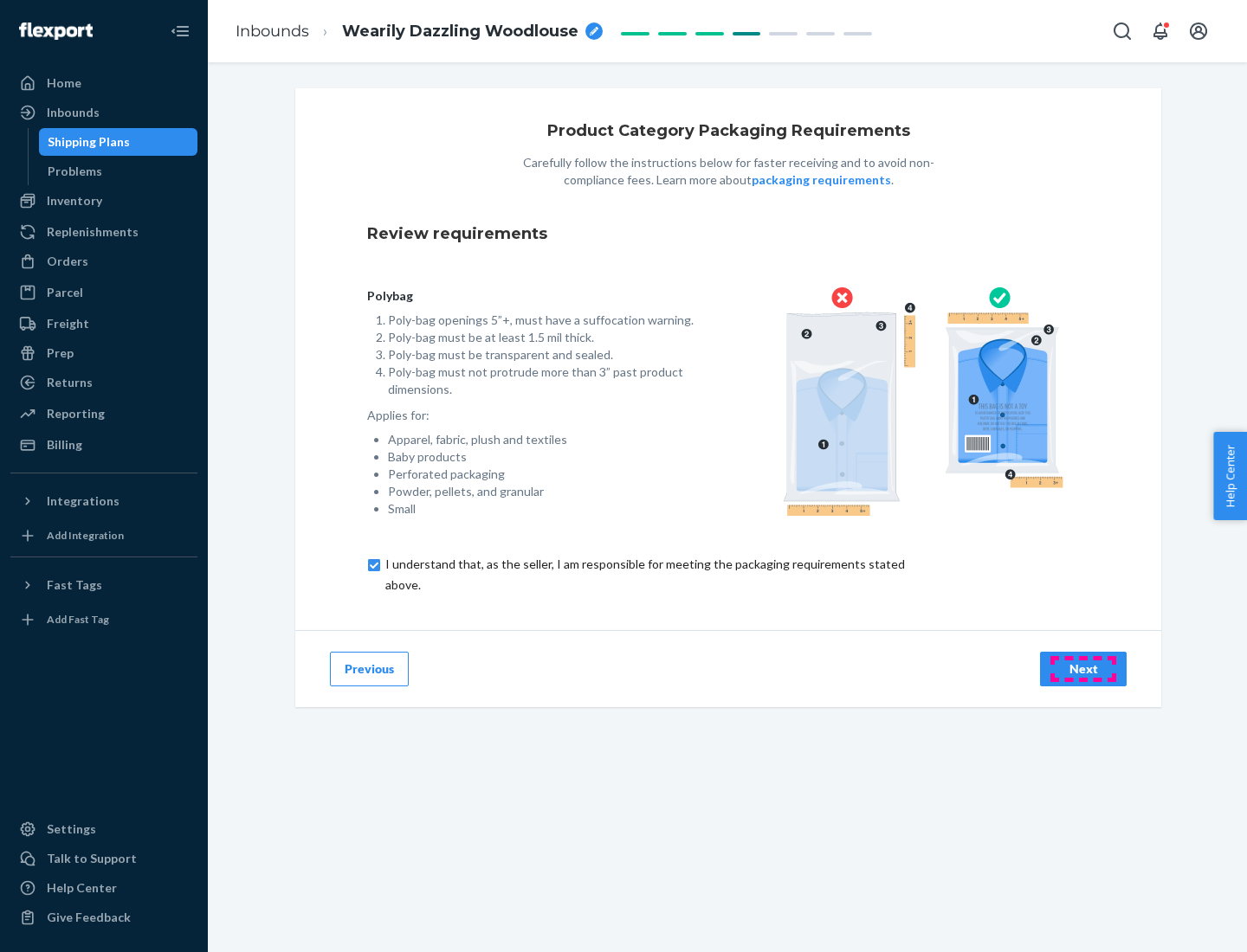
click at [1083, 668] on div "Next" at bounding box center [1083, 669] width 57 height 17
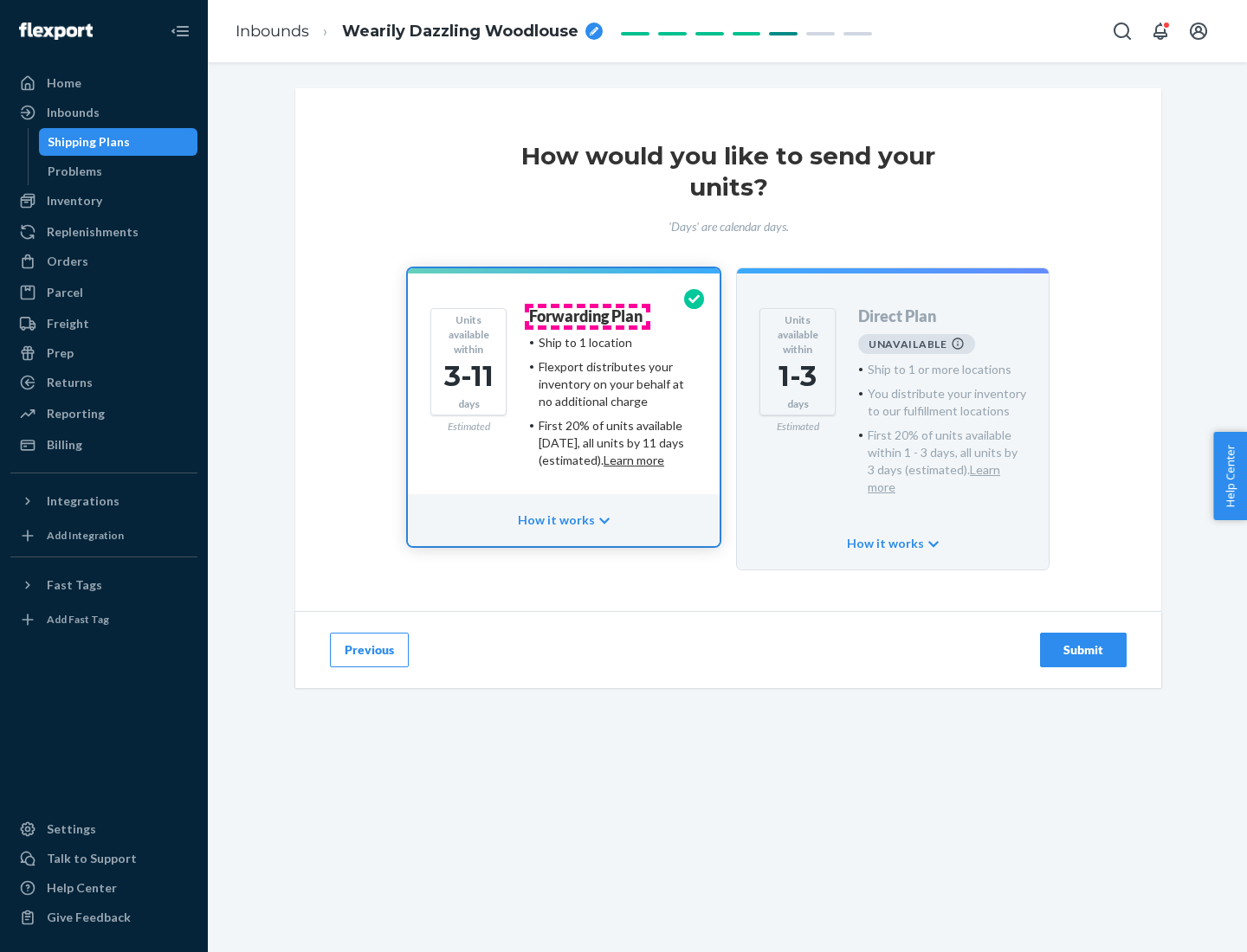
click at [587, 316] on h4 "Forwarding Plan" at bounding box center [585, 316] width 113 height 17
click at [1083, 641] on div "Submit" at bounding box center [1083, 649] width 57 height 17
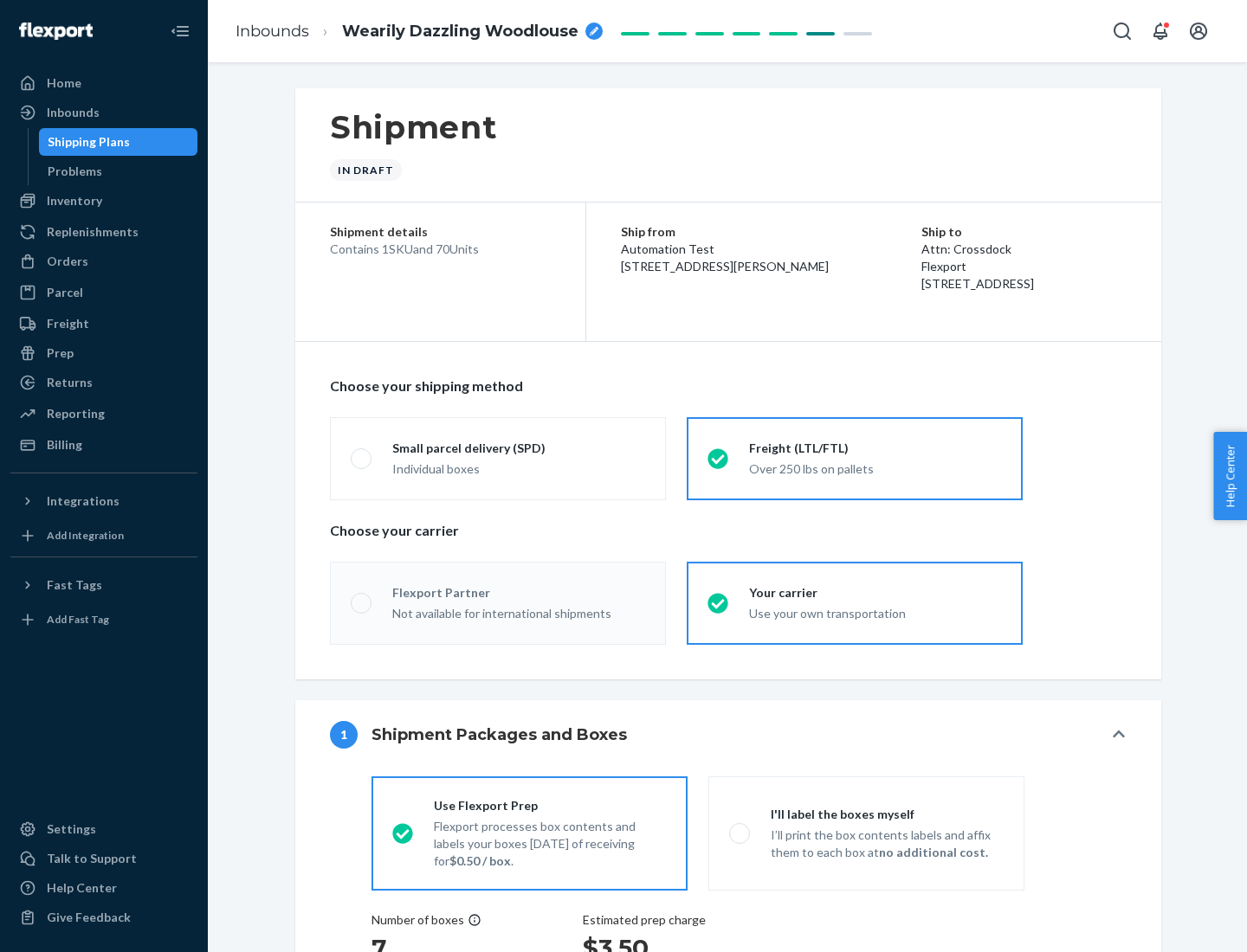
radio input "true"
radio input "false"
radio input "true"
radio input "false"
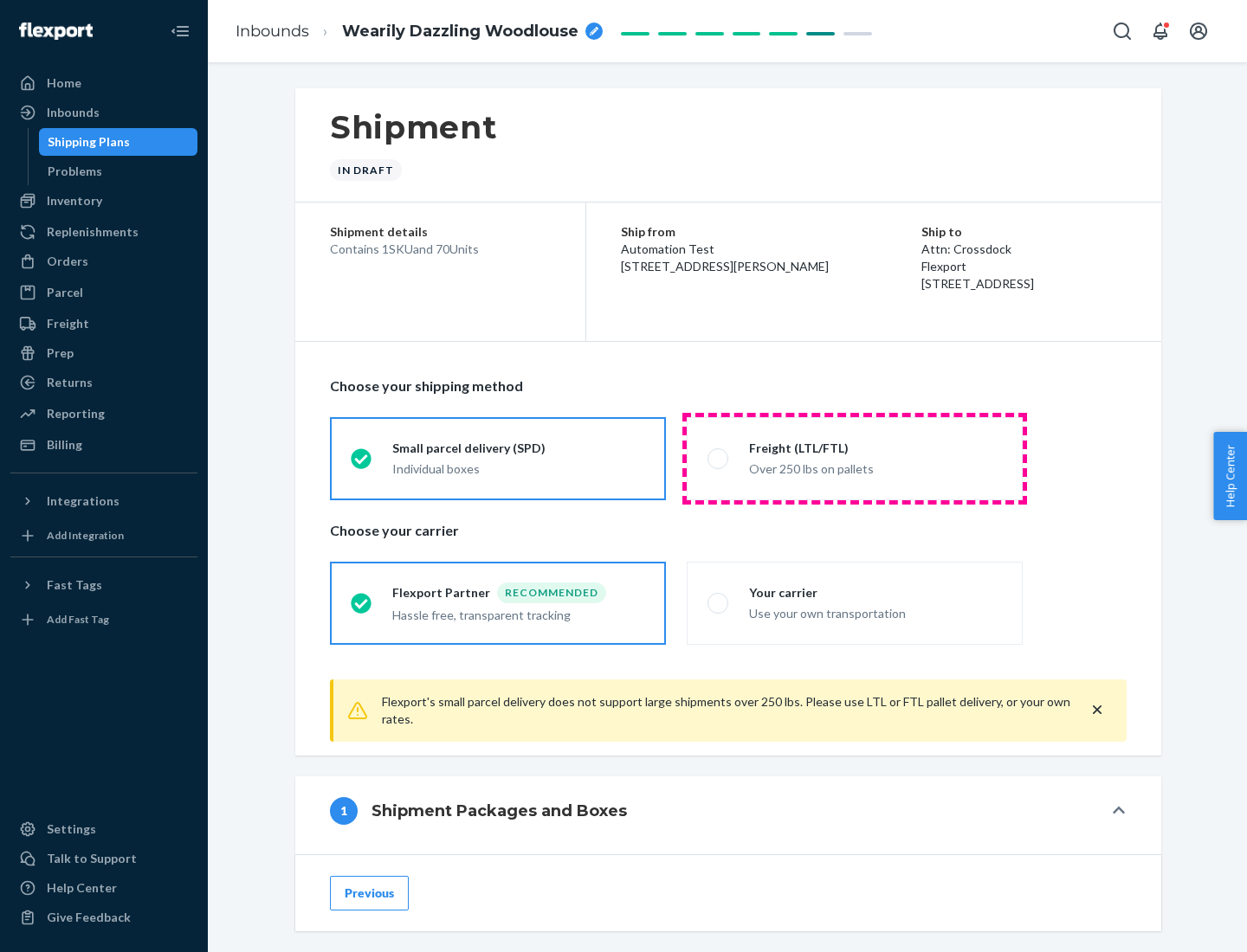
click at [854, 458] on div "Over 250 lbs on pallets" at bounding box center [876, 467] width 253 height 20
click at [719, 458] on input "Freight (LTL/FTL) Over 250 lbs on pallets" at bounding box center [713, 458] width 12 height 12
radio input "true"
radio input "false"
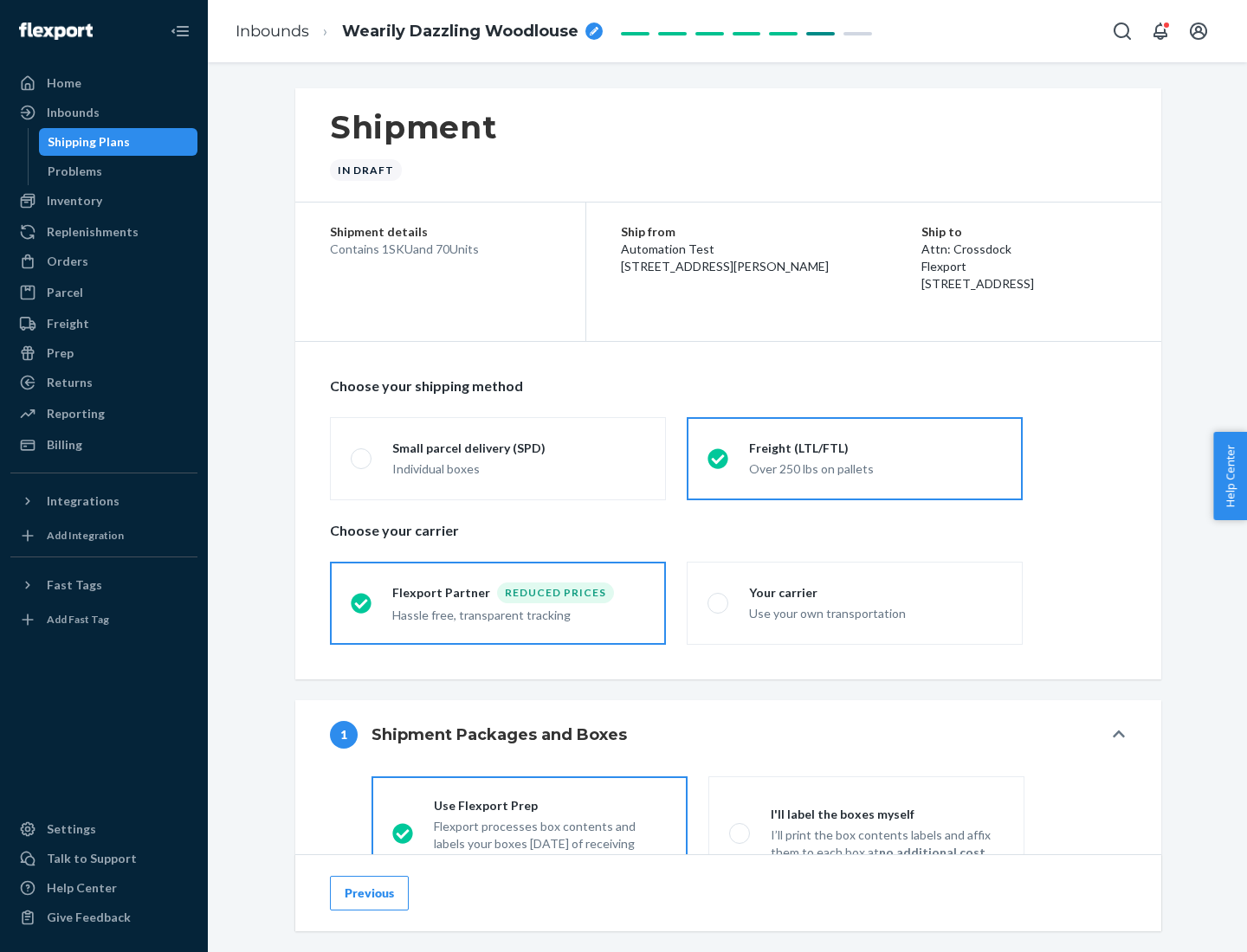
scroll to position [96, 0]
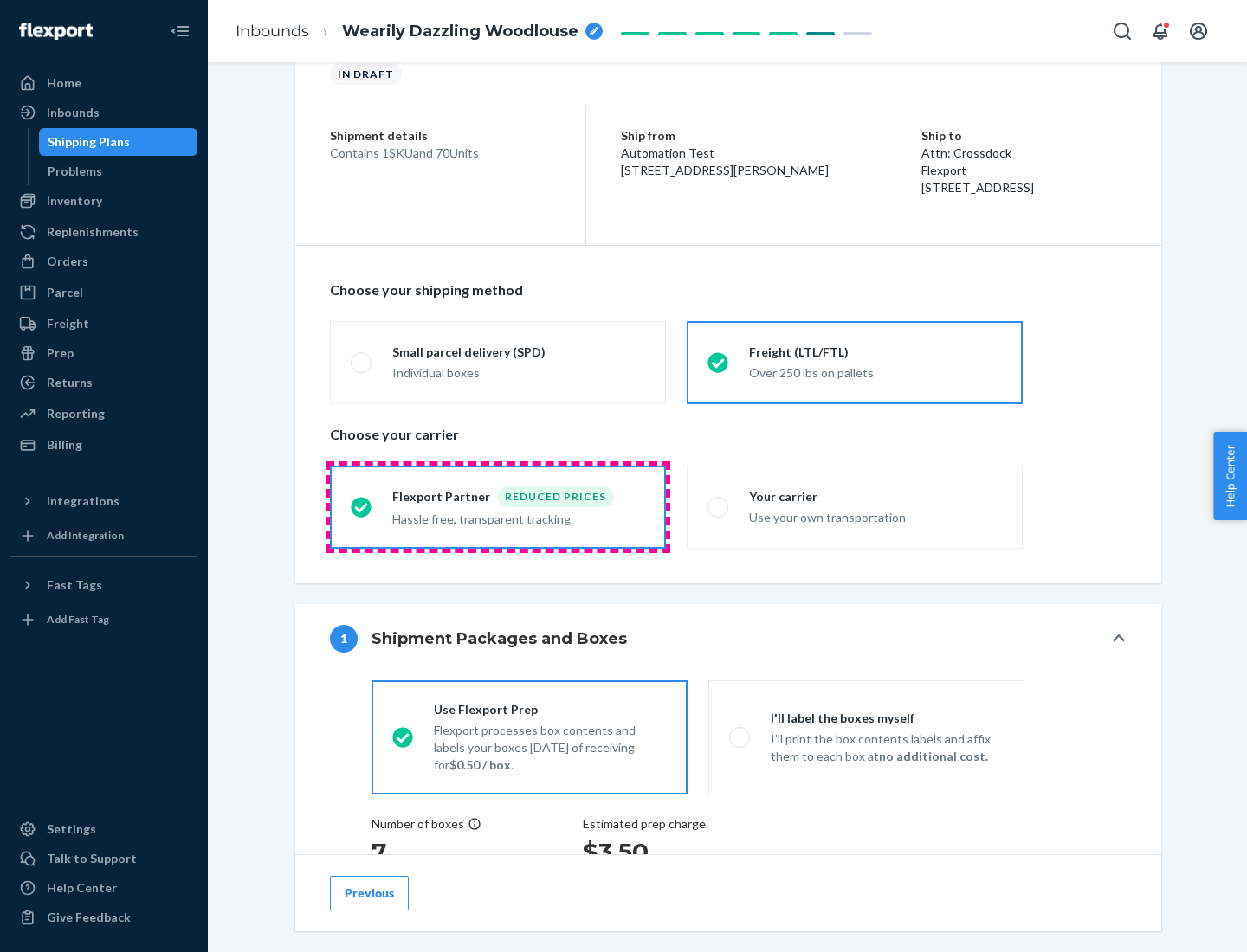
click at [498, 508] on div "Hassle free, transparent tracking" at bounding box center [518, 517] width 253 height 20
click at [362, 507] on input "Flexport Partner Reduced prices Hassle free, transparent tracking" at bounding box center [356, 507] width 12 height 12
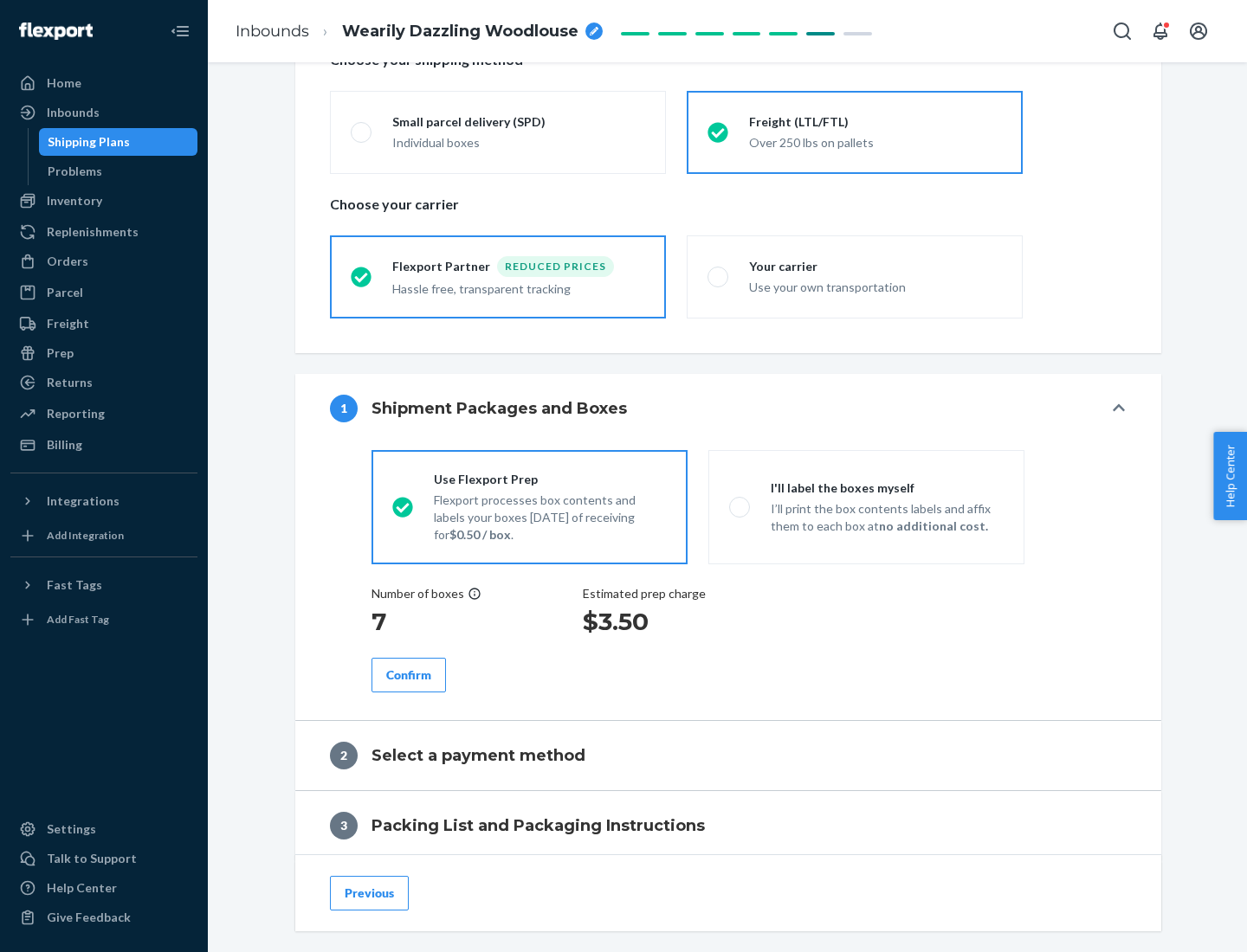
click at [866, 507] on p "I’ll print the box contents labels and affix them to each box at no additional …" at bounding box center [886, 517] width 232 height 35
click at [740, 507] on input "I'll label the boxes myself I’ll print the box contents labels and affix them t…" at bounding box center [734, 507] width 12 height 12
radio input "true"
radio input "false"
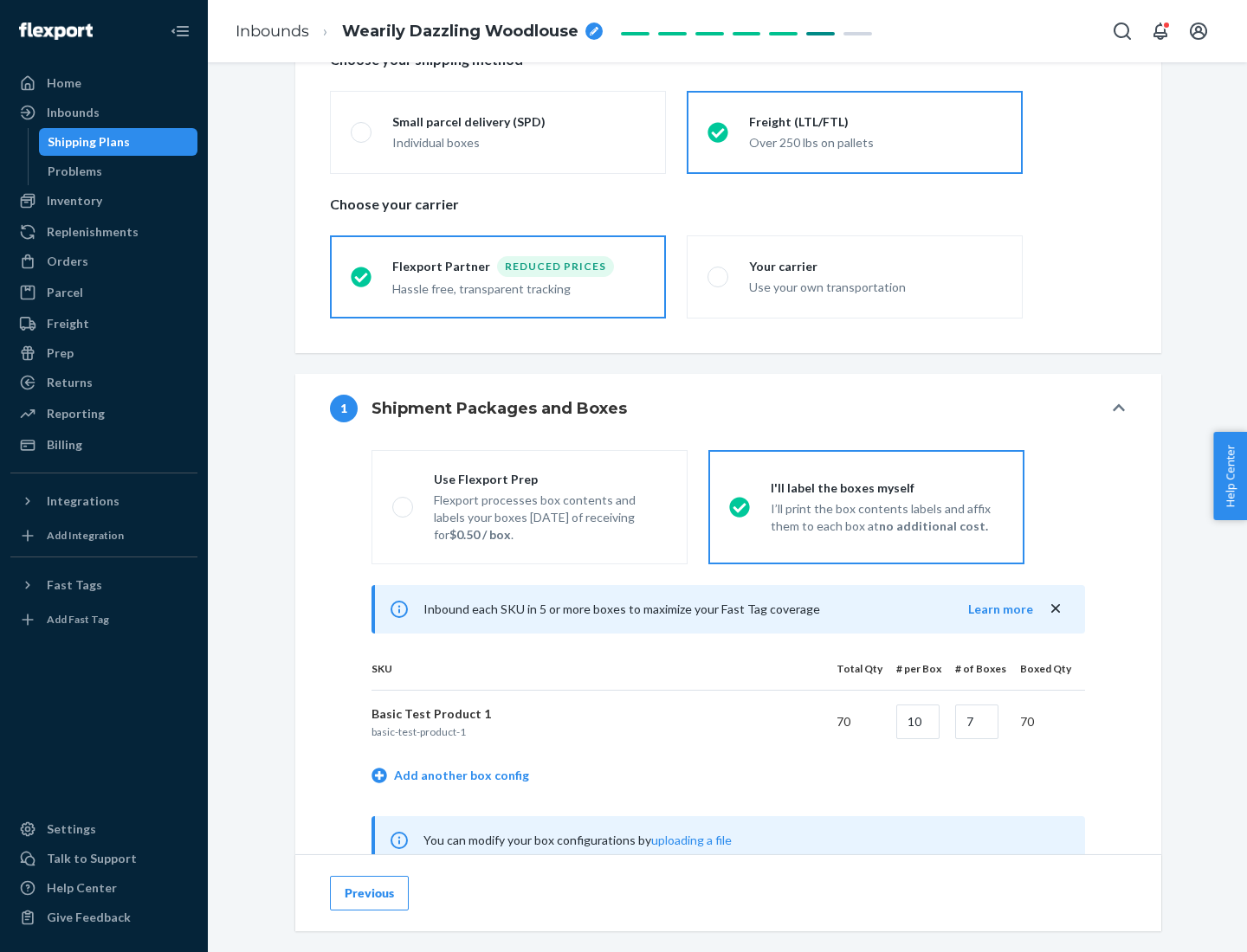
scroll to position [541, 0]
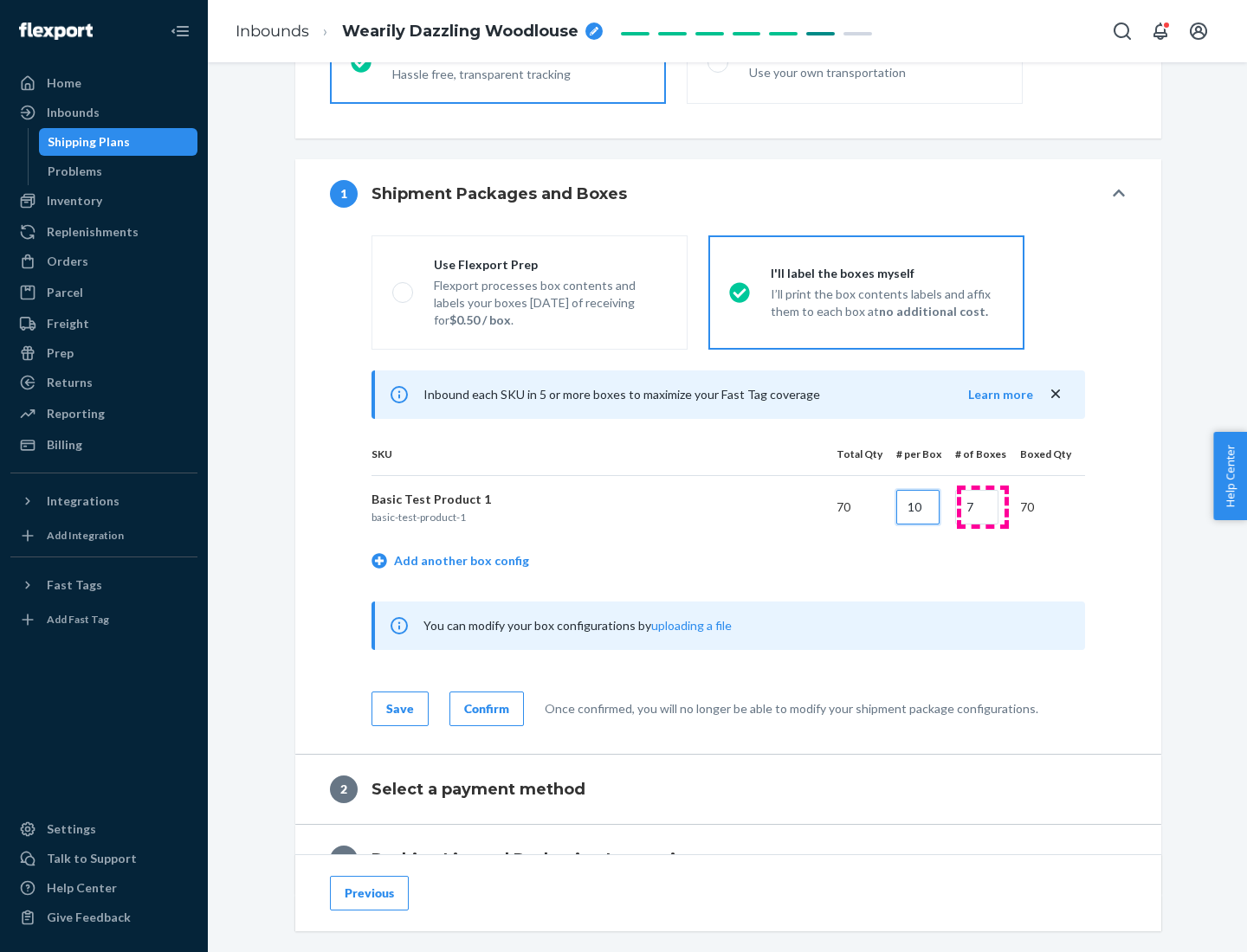
type input "10"
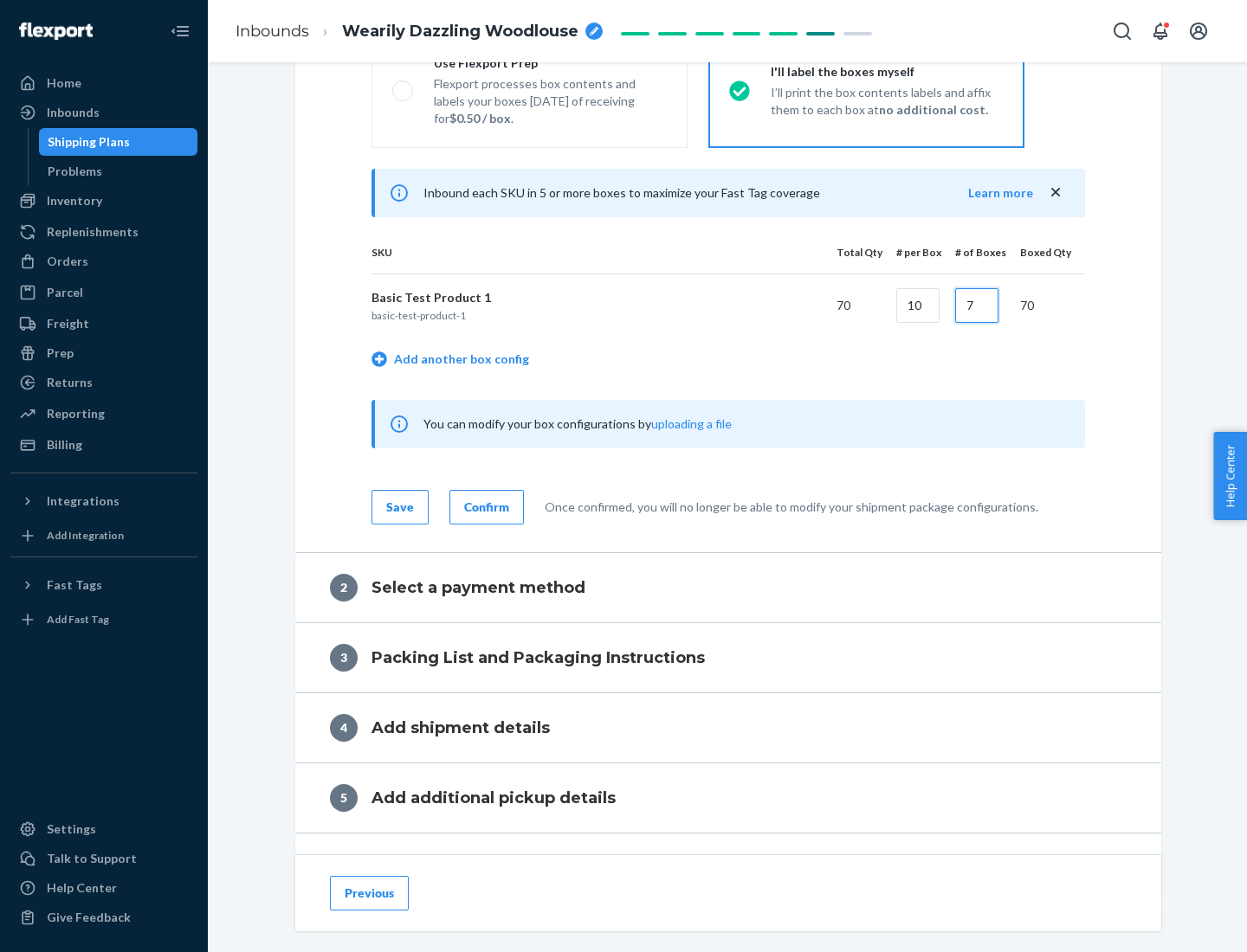
type input "7"
click at [484, 507] on div "Confirm" at bounding box center [486, 507] width 45 height 17
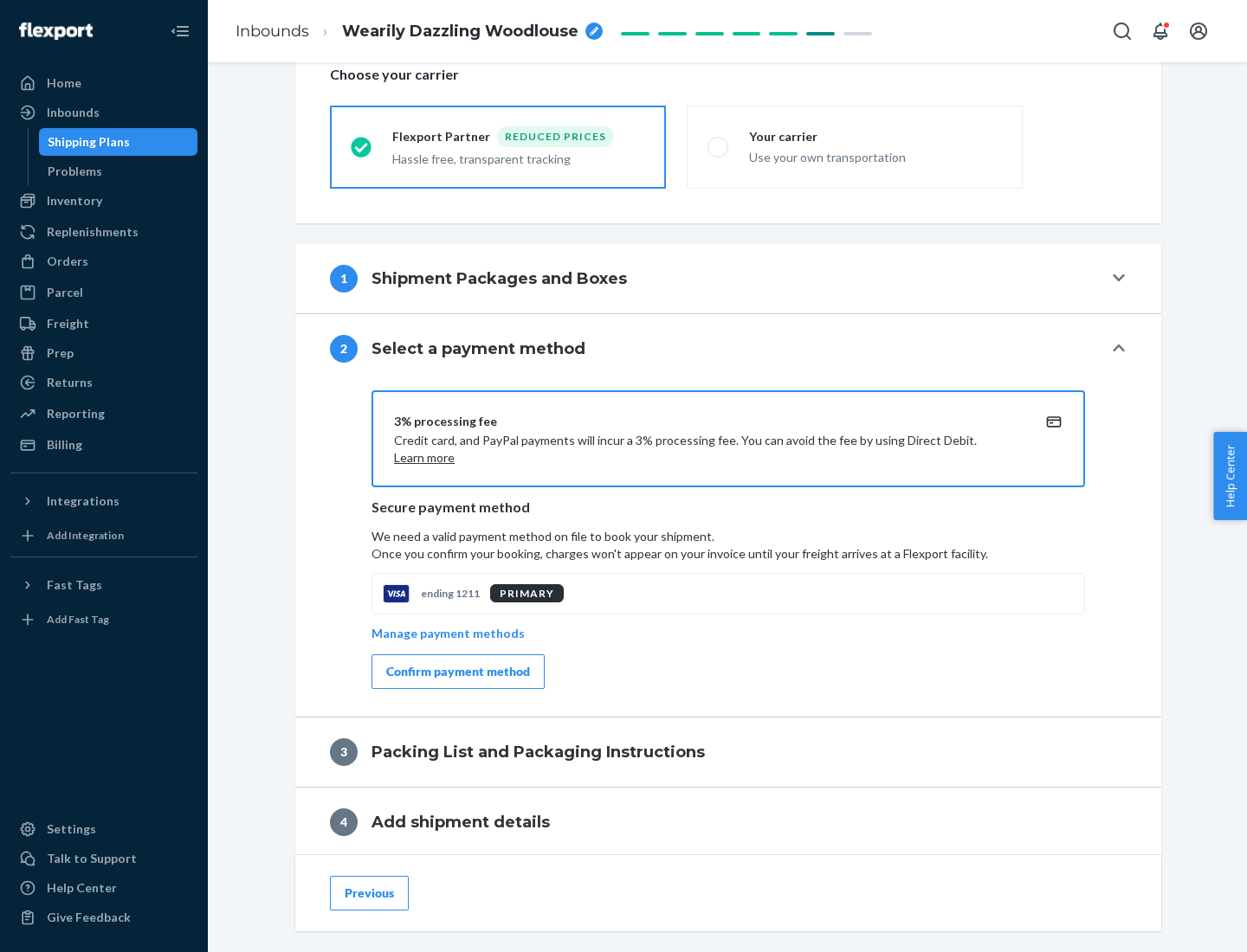
scroll to position [621, 0]
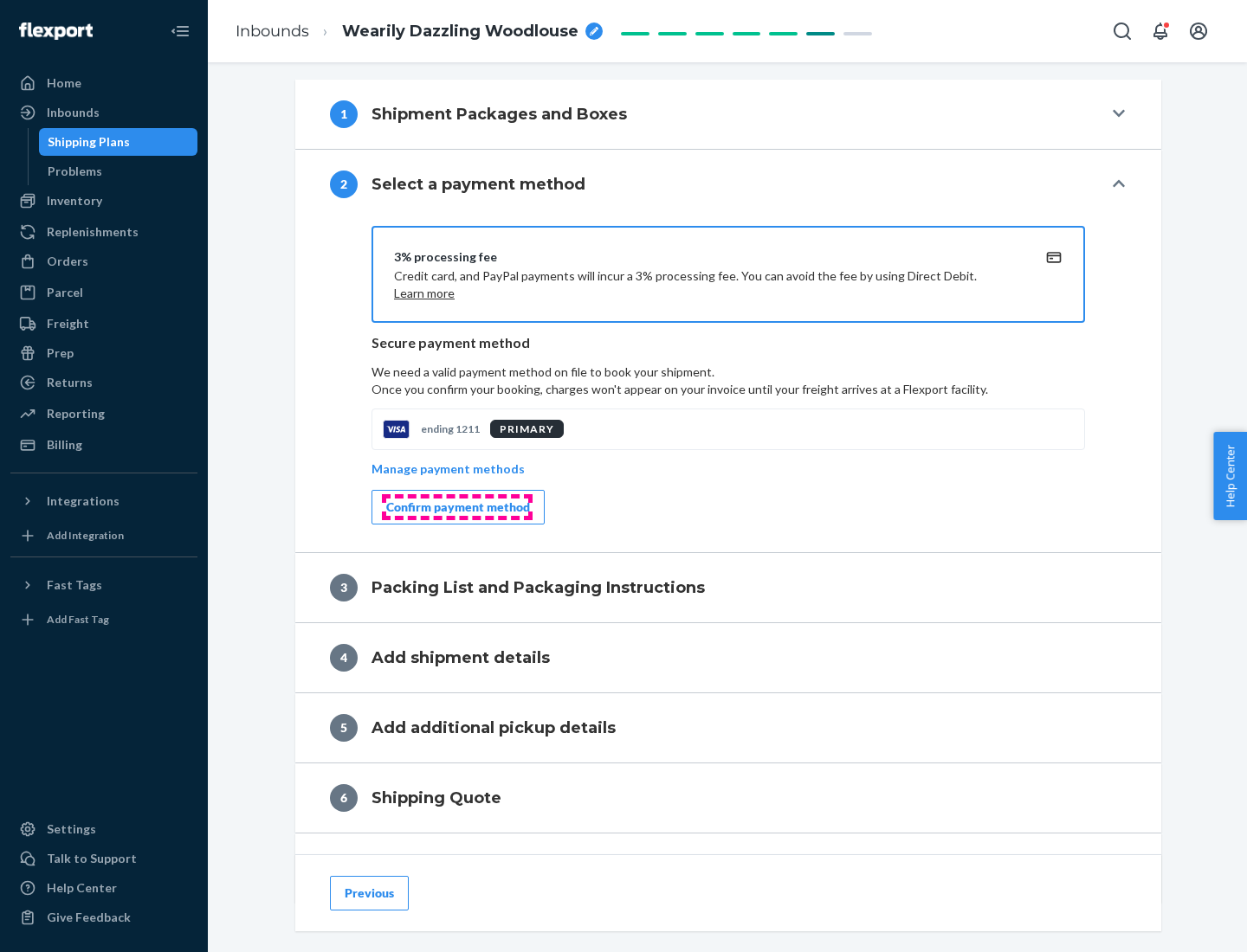
click at [456, 508] on div "Confirm payment method" at bounding box center [457, 507] width 143 height 17
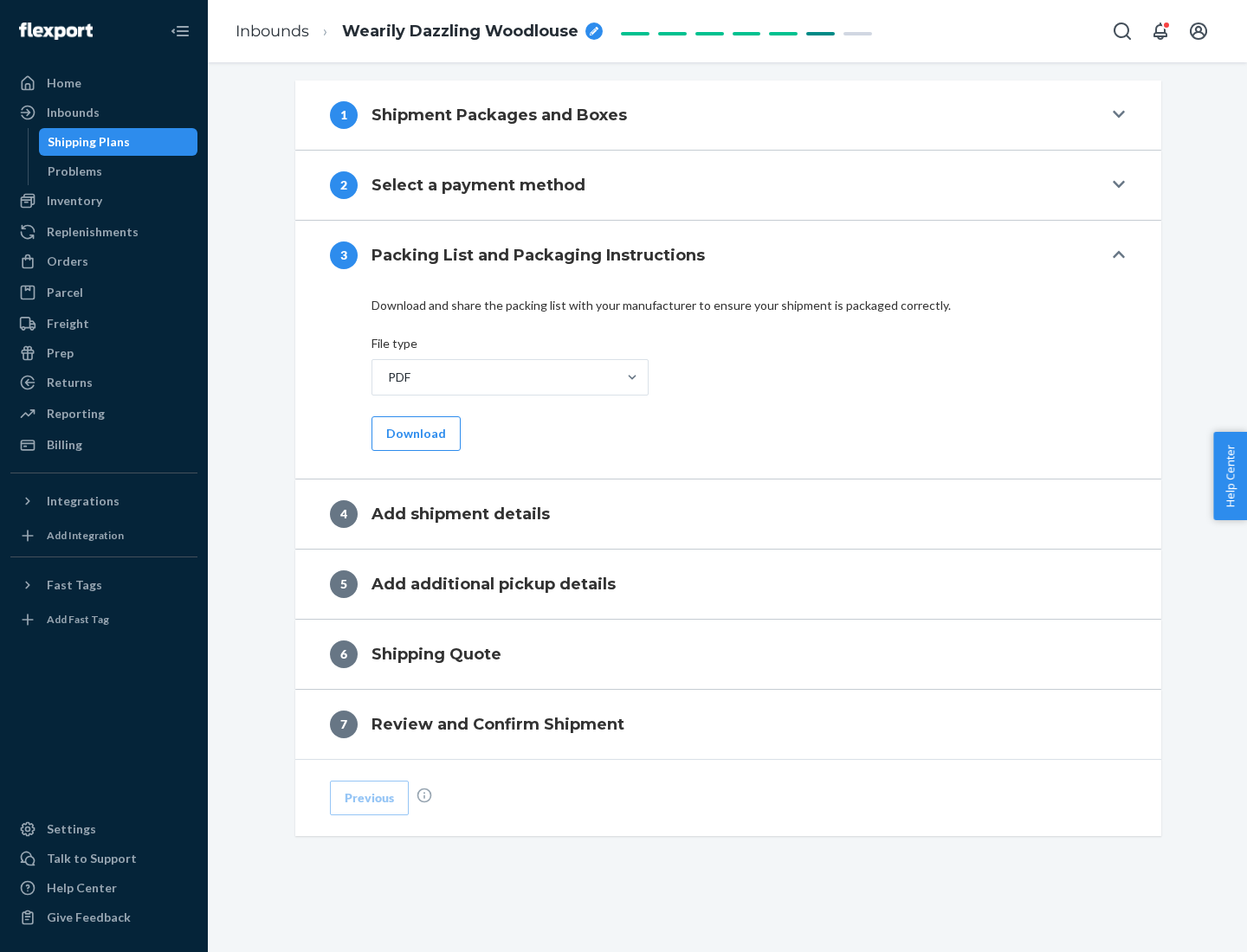
scroll to position [546, 0]
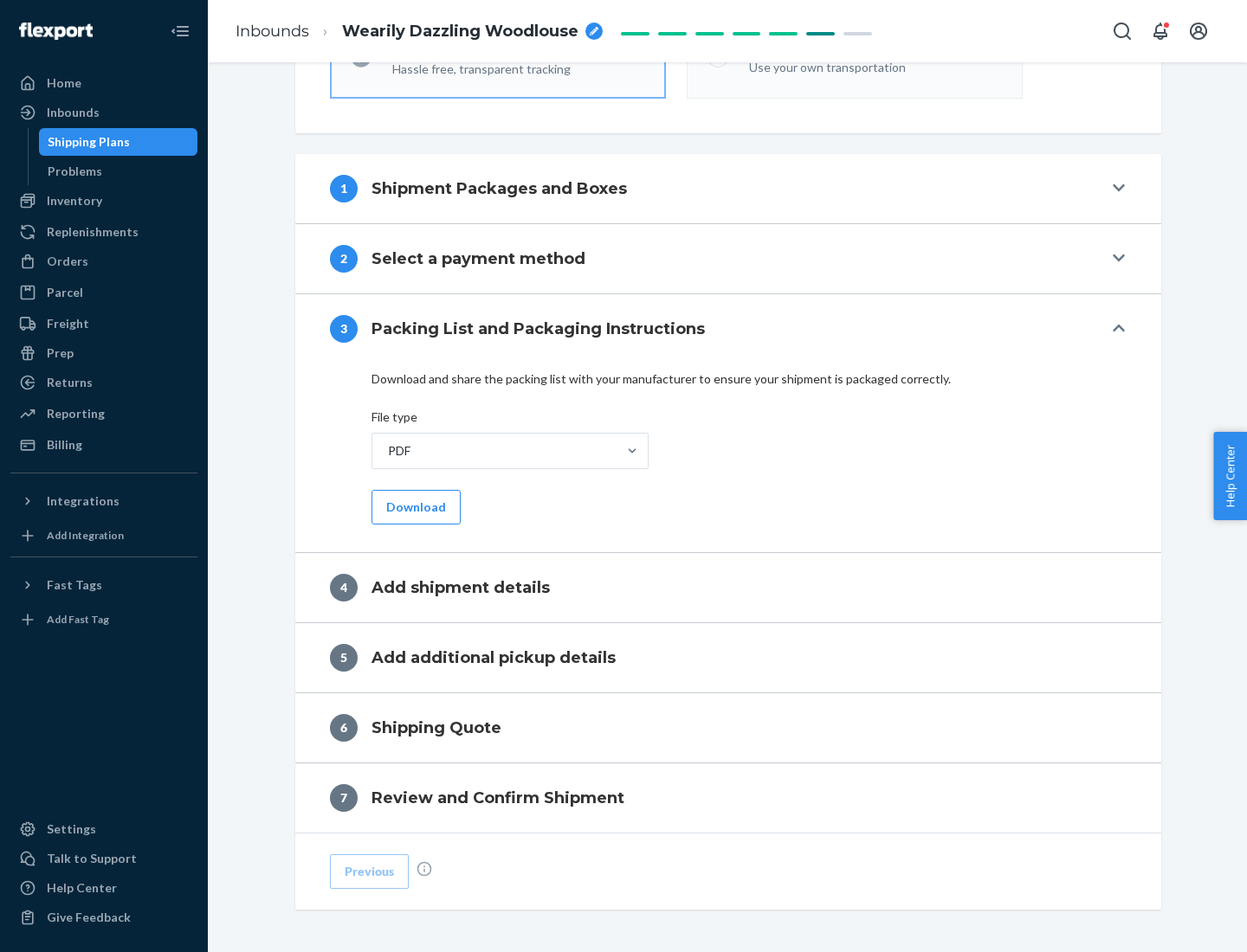
click at [414, 507] on button "Download" at bounding box center [416, 507] width 89 height 35
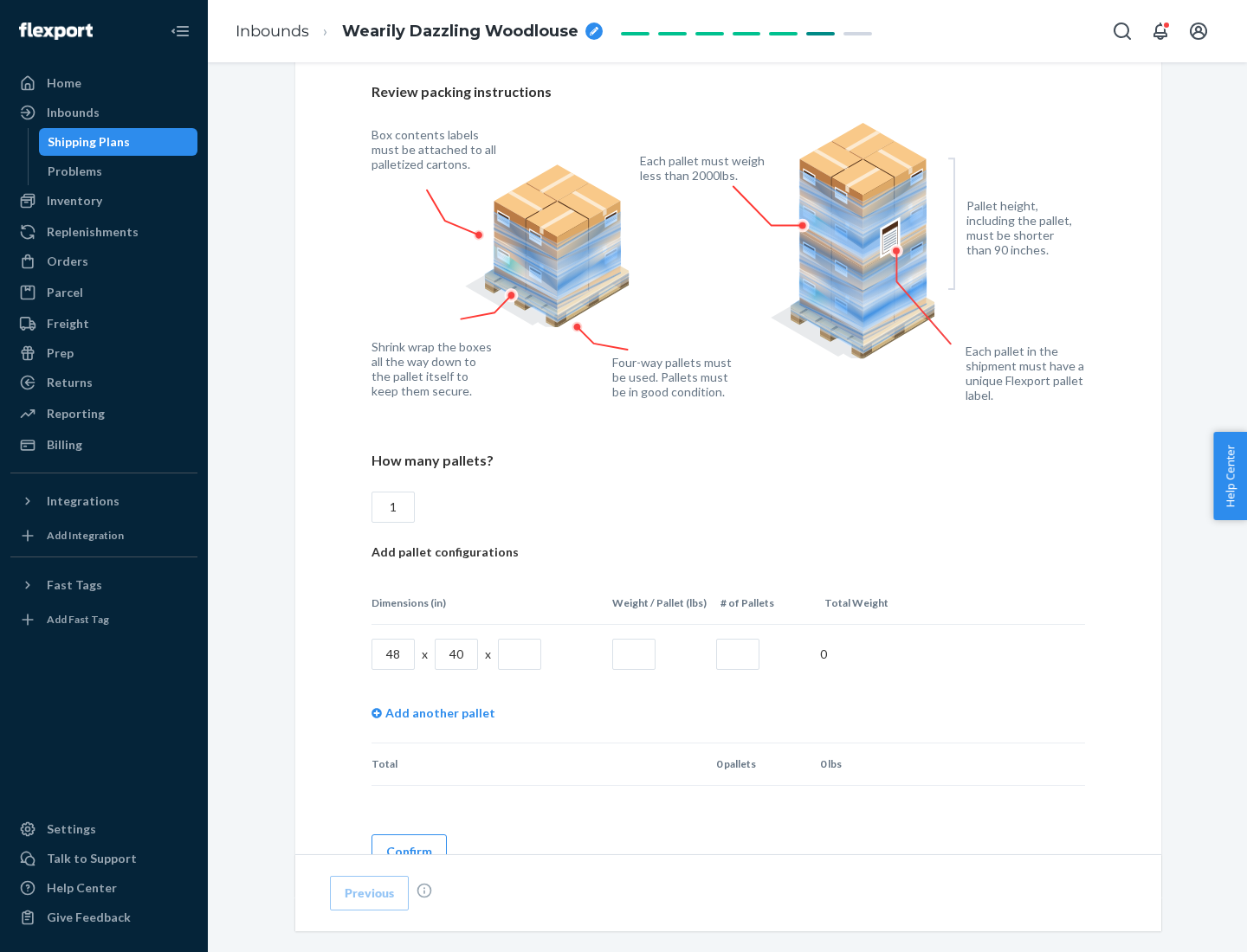
scroll to position [1187, 0]
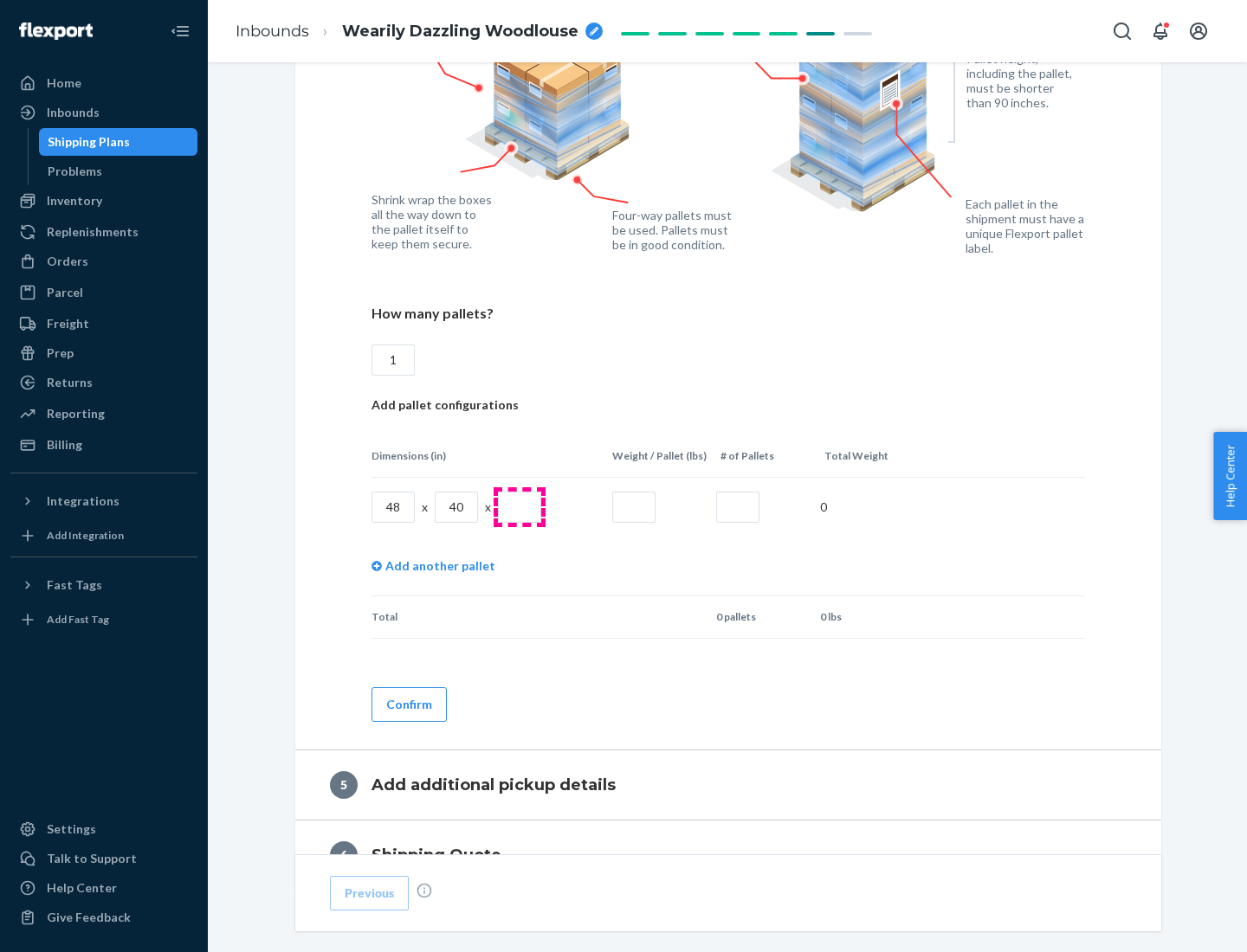
type input "1"
type input "40"
type input "200"
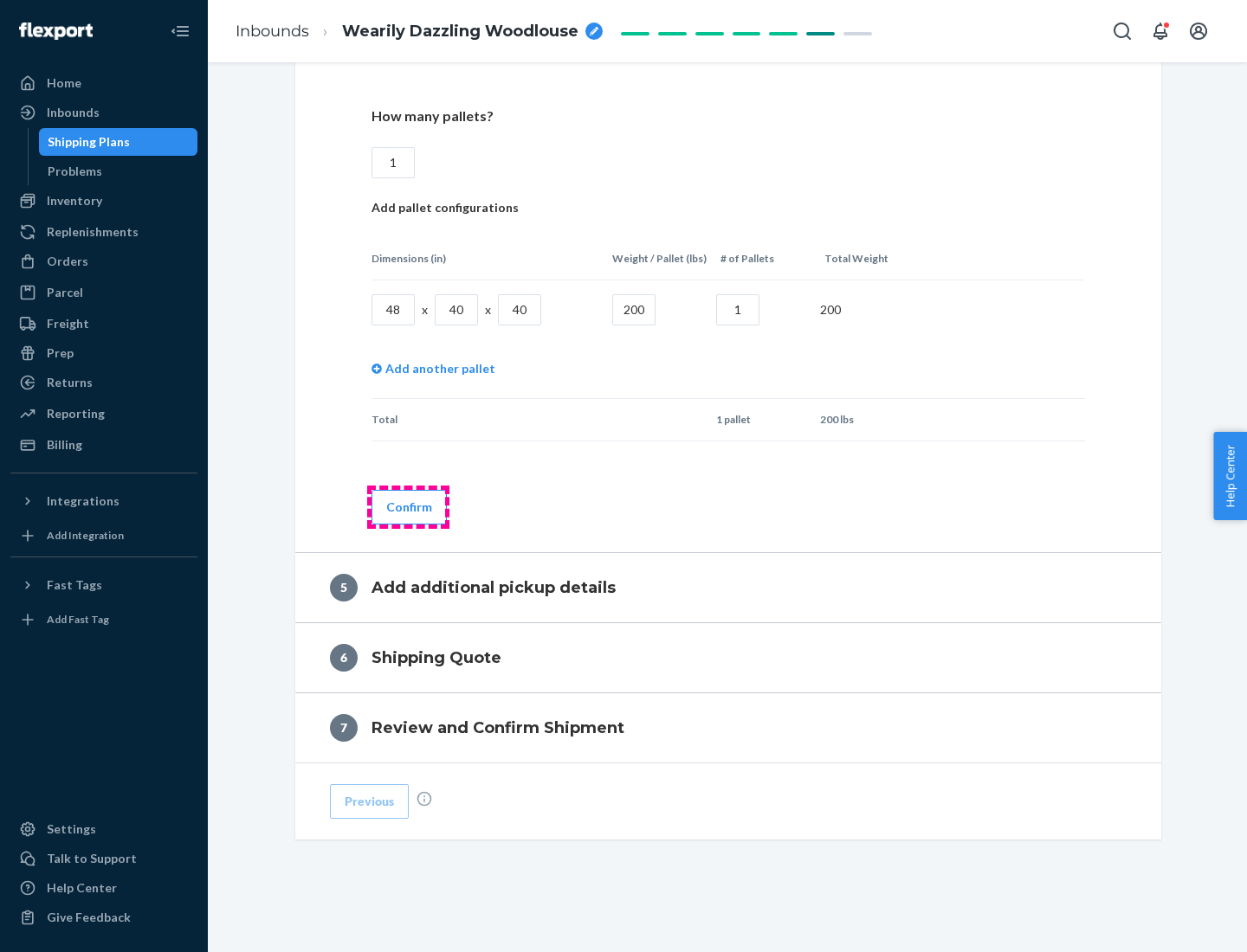
type input "1"
click at [408, 507] on button "Confirm" at bounding box center [409, 507] width 76 height 35
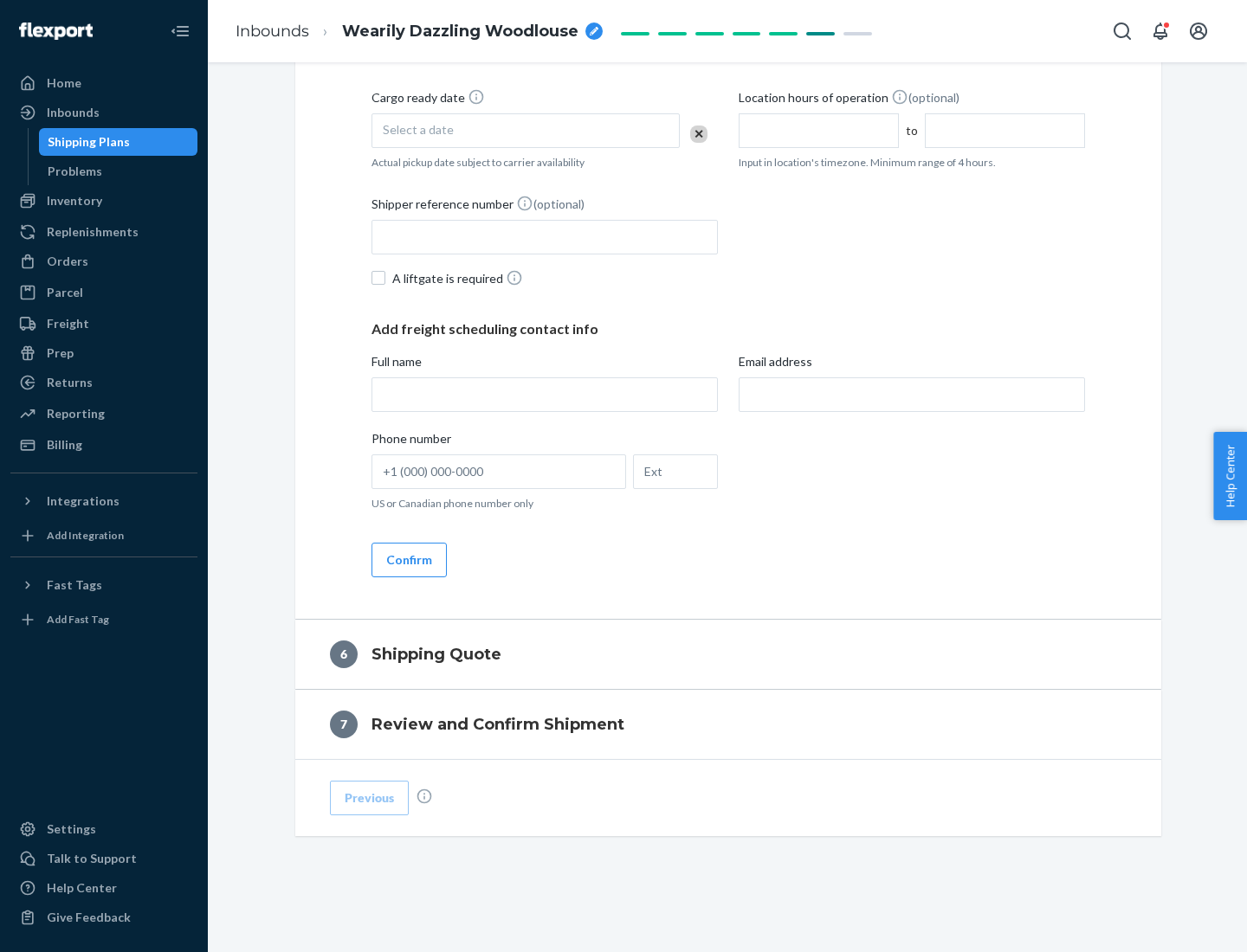
scroll to position [592, 0]
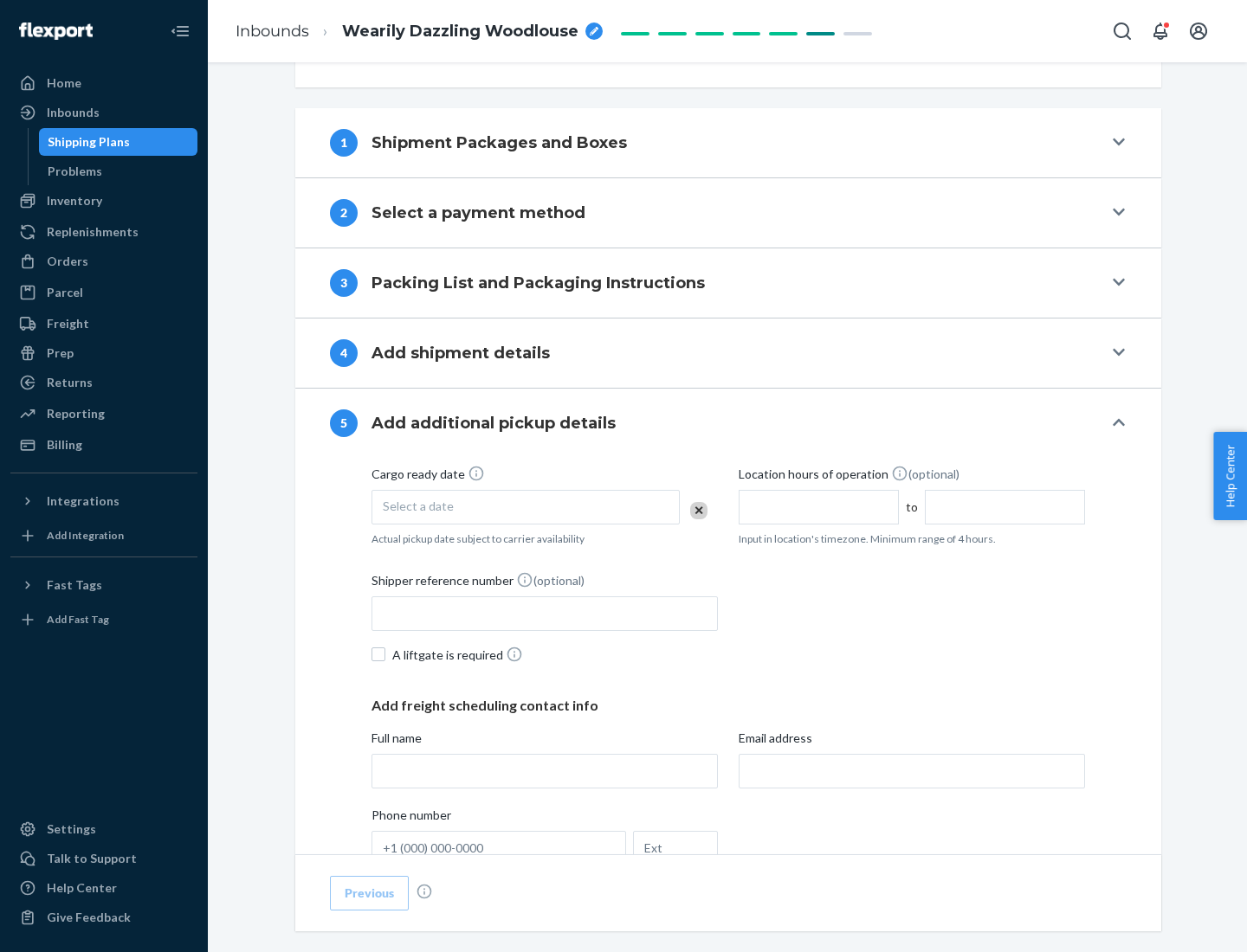
click at [526, 507] on div "Select a date" at bounding box center [526, 507] width 308 height 35
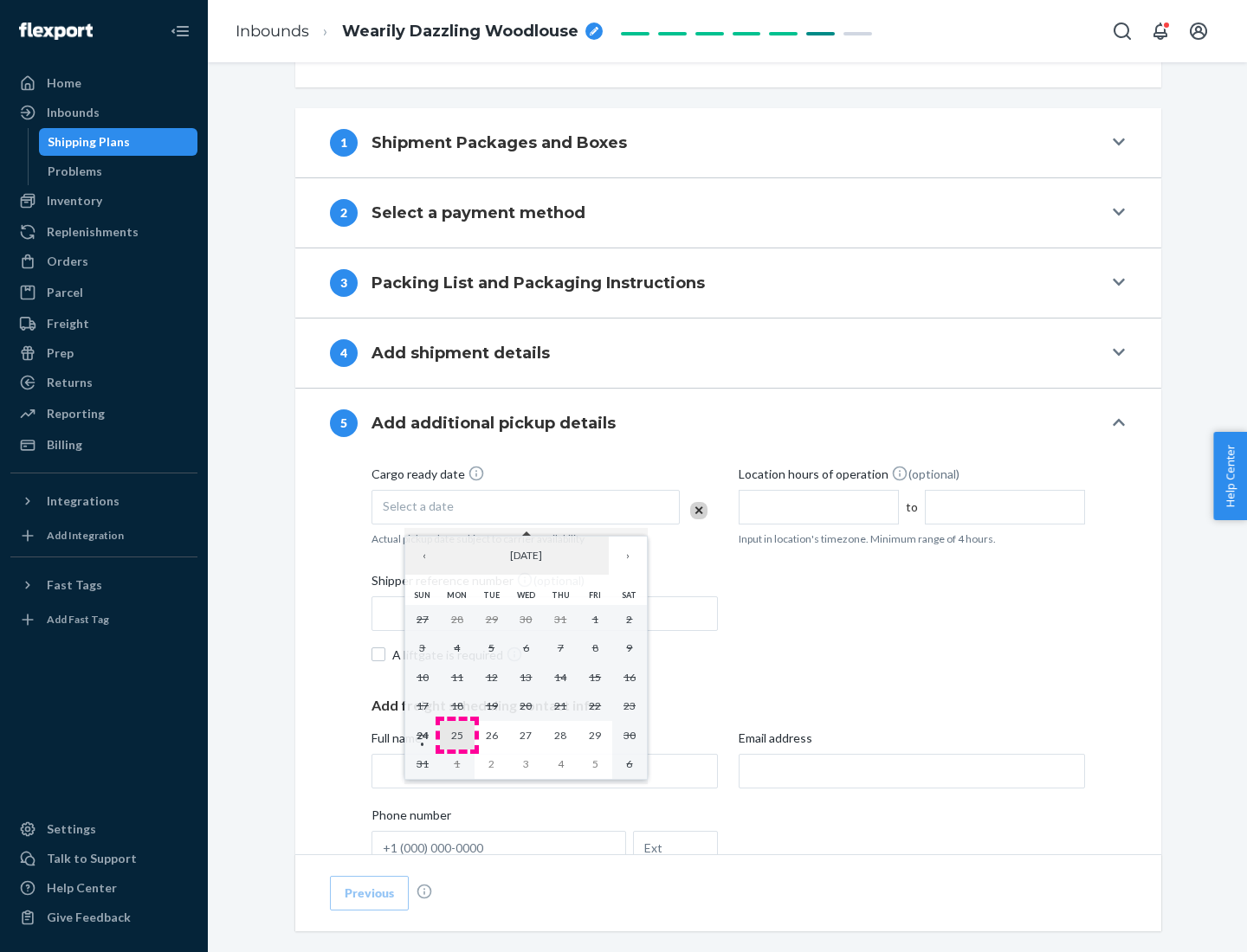
click at [456, 735] on abbr "25" at bounding box center [457, 735] width 12 height 13
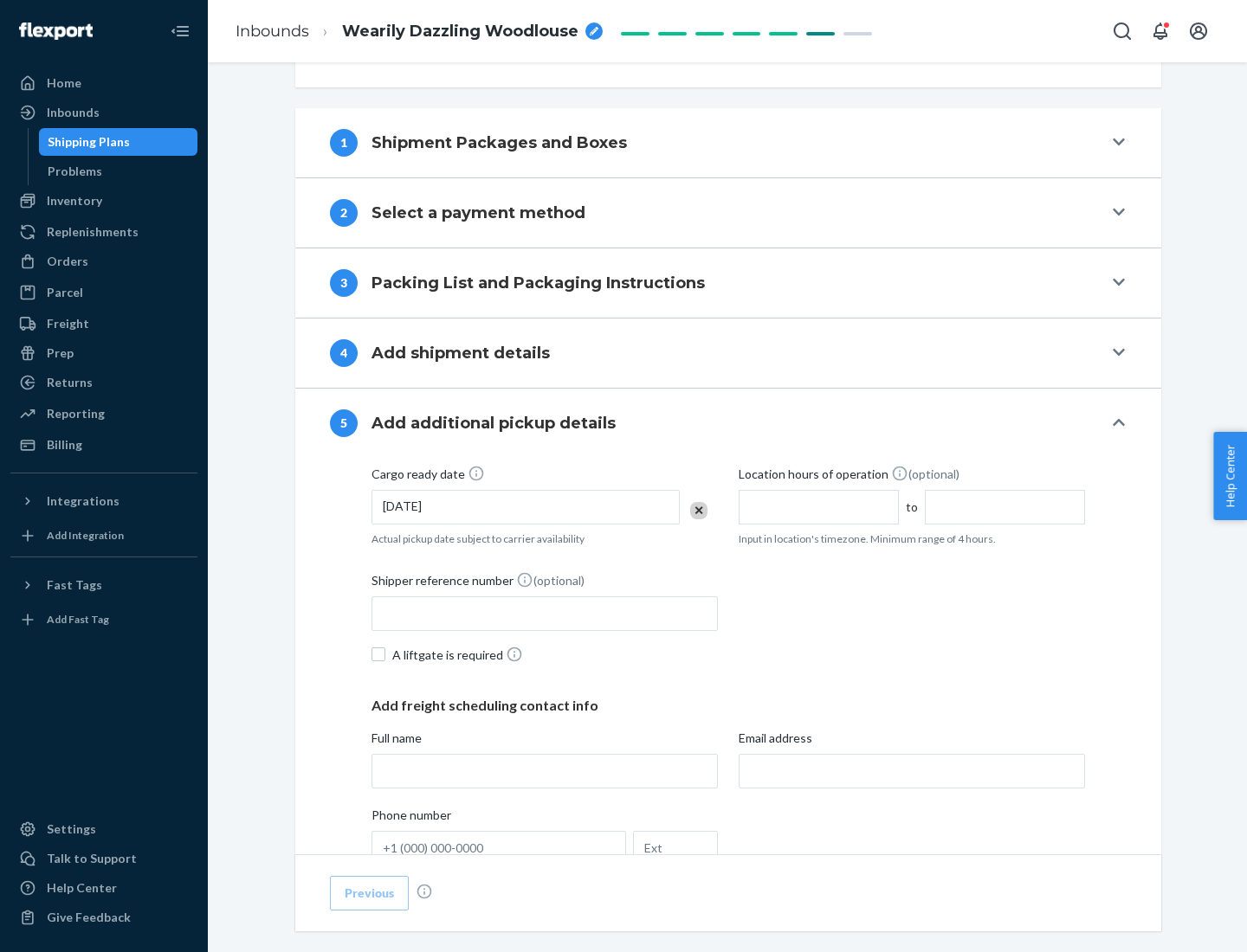
scroll to position [856, 0]
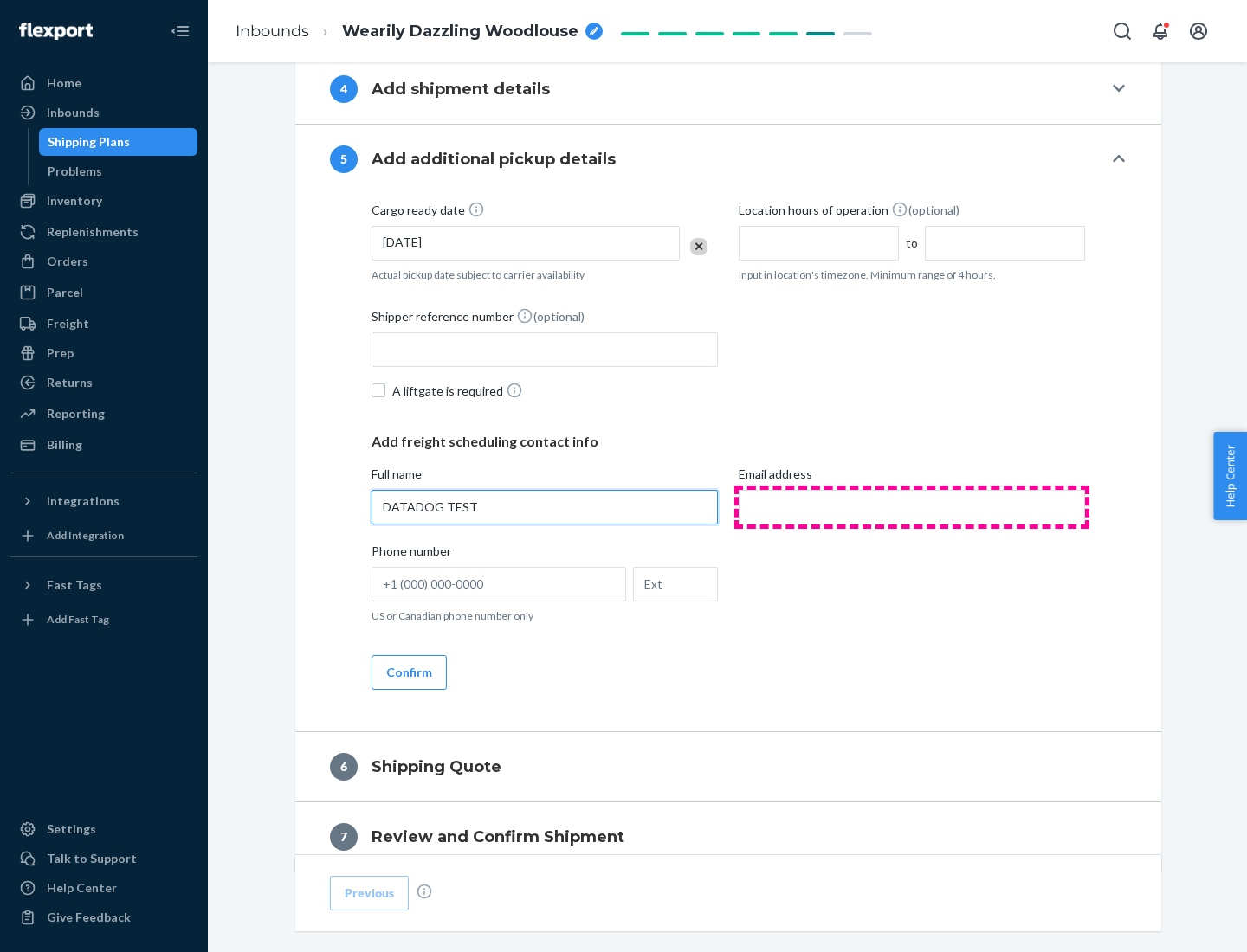
type input "DATADOG TEST"
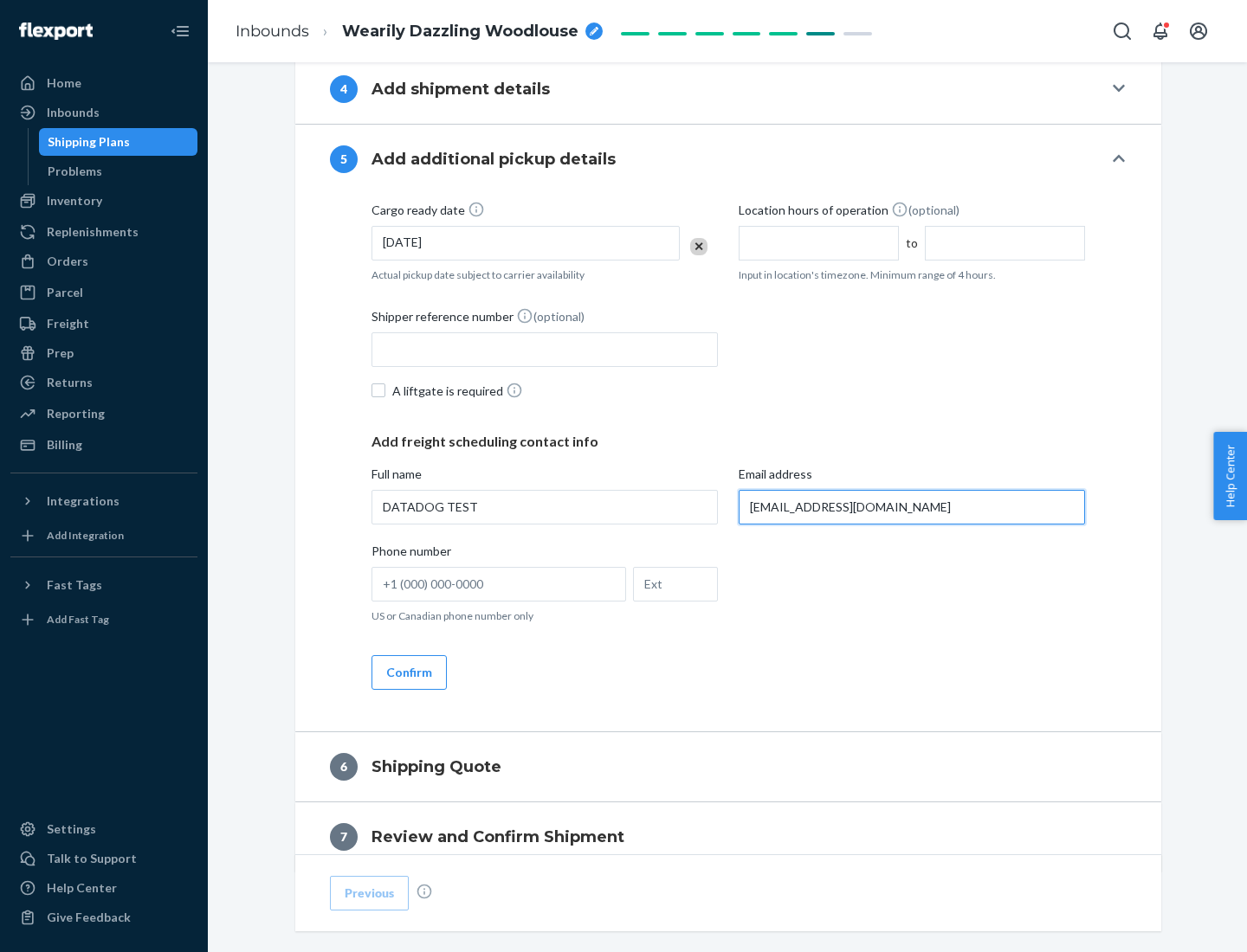
scroll to position [933, 0]
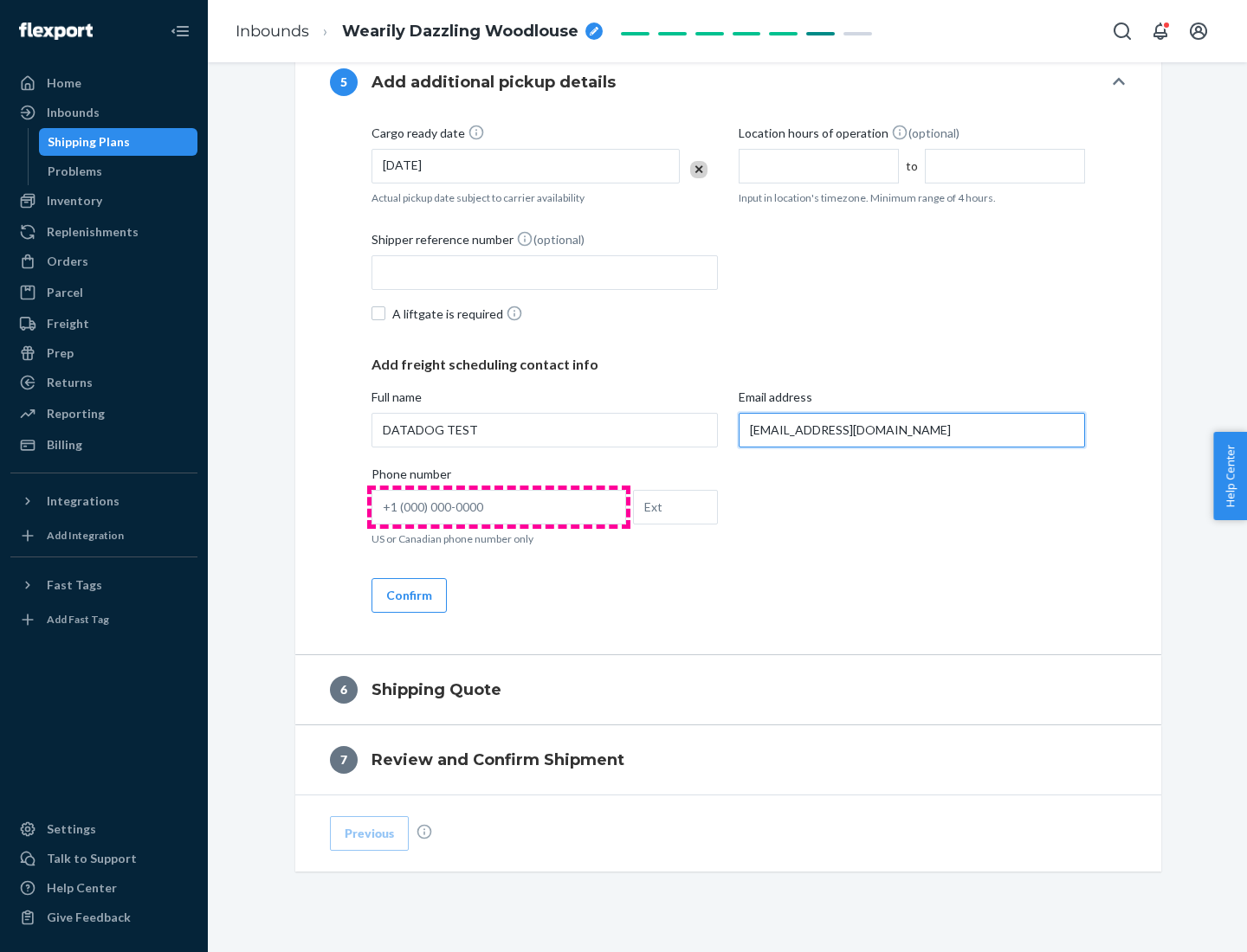
type input "[EMAIL_ADDRESS][DOMAIN_NAME]"
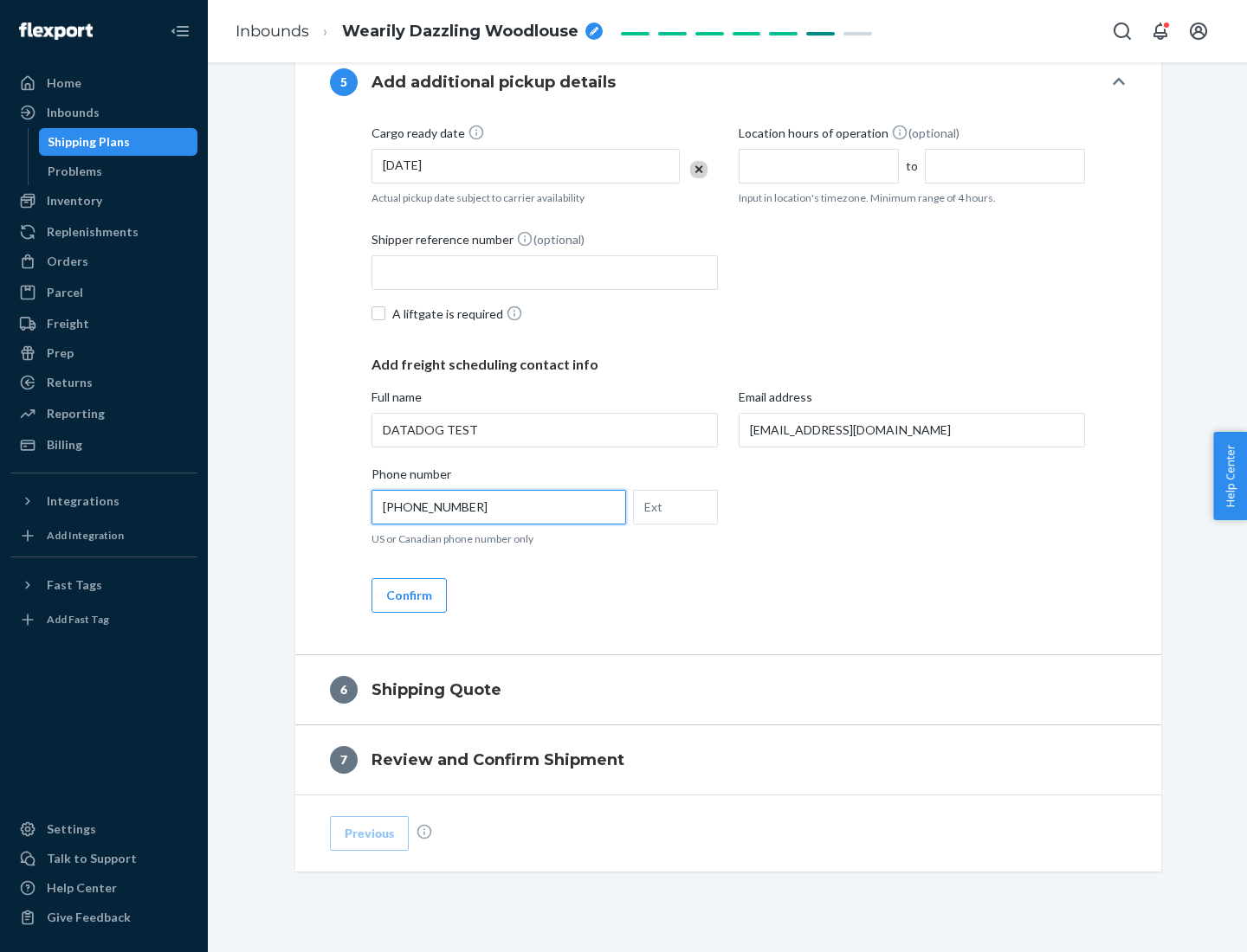
scroll to position [969, 0]
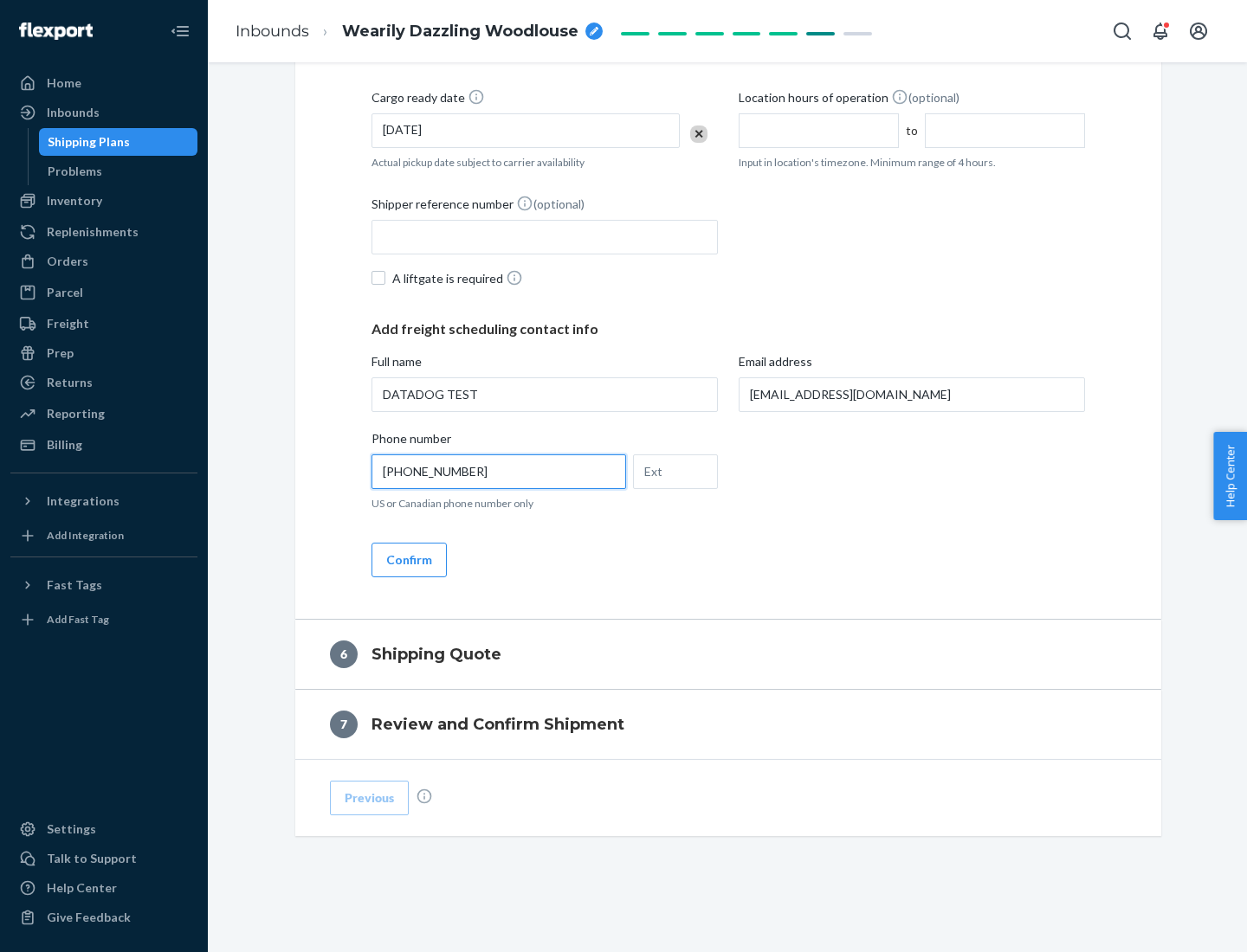
type input "[PHONE_NUMBER]"
click at [408, 559] on button "Confirm" at bounding box center [409, 559] width 76 height 35
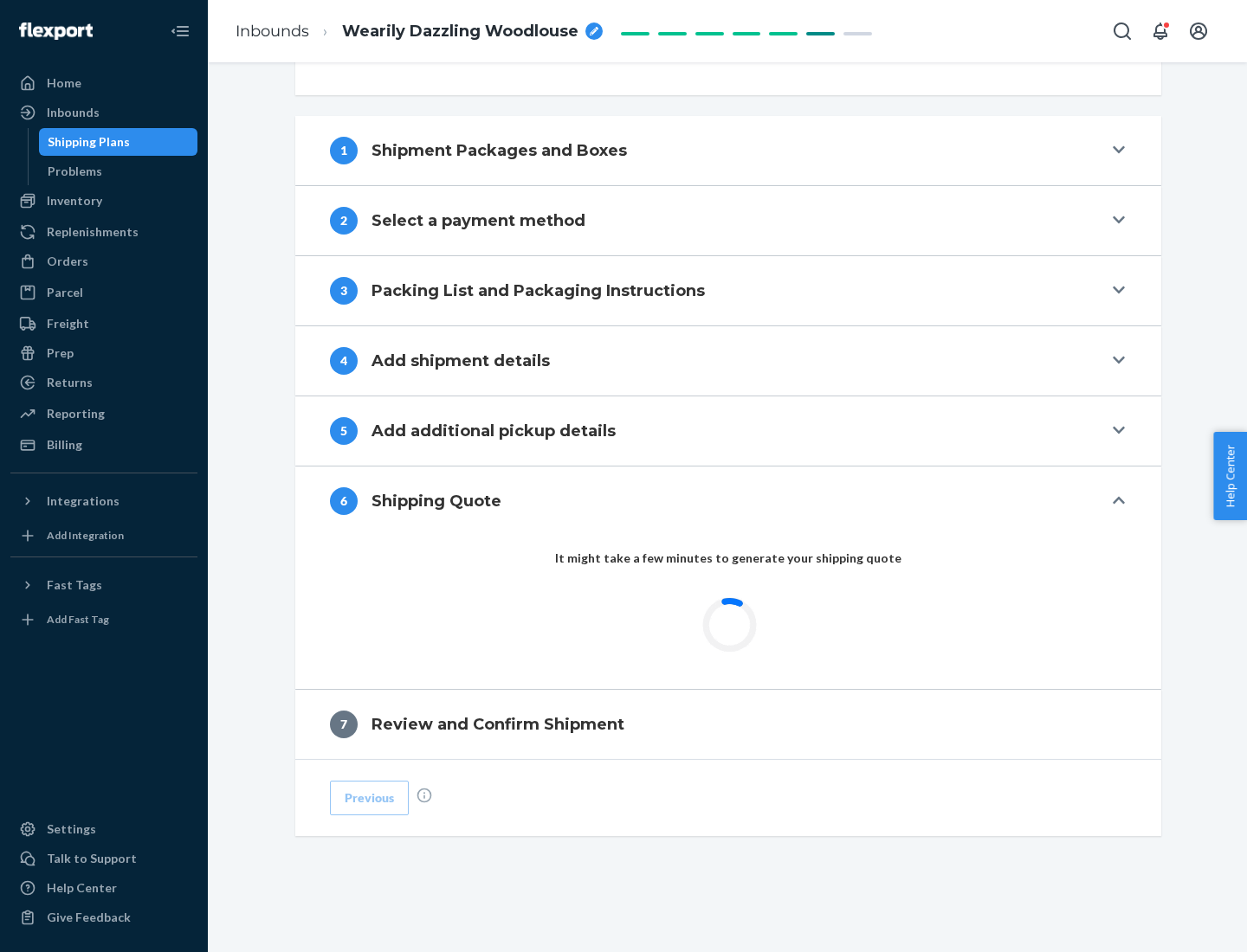
scroll to position [647, 0]
